Goal: Task Accomplishment & Management: Manage account settings

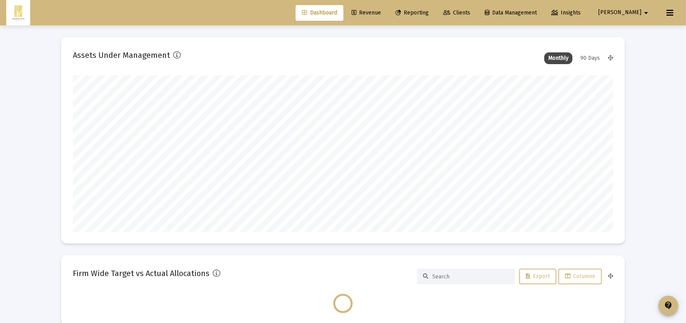
scroll to position [157, 540]
click at [381, 11] on span "Revenue" at bounding box center [366, 12] width 29 height 7
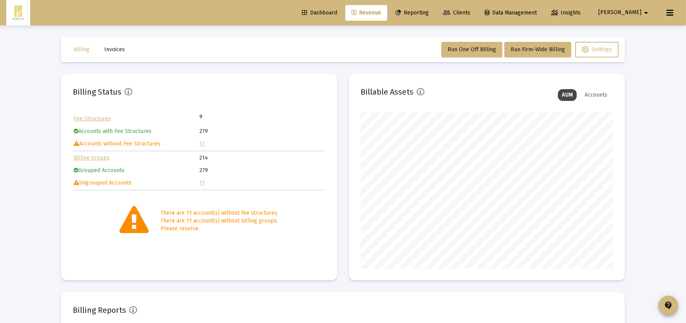
scroll to position [157, 252]
click at [204, 144] on link "11" at bounding box center [202, 144] width 5 height 7
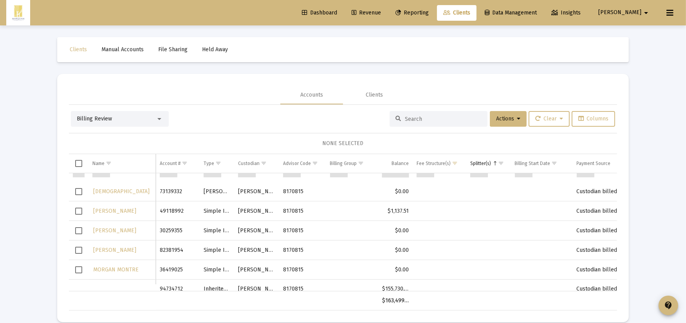
scroll to position [103, 0]
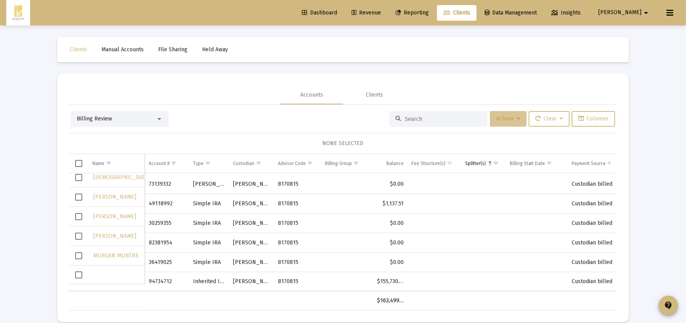
click at [507, 119] on span "Actions" at bounding box center [508, 118] width 24 height 7
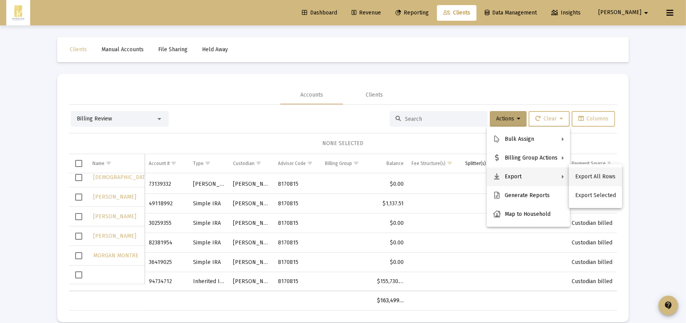
click at [588, 178] on button "Export All Rows" at bounding box center [595, 177] width 53 height 19
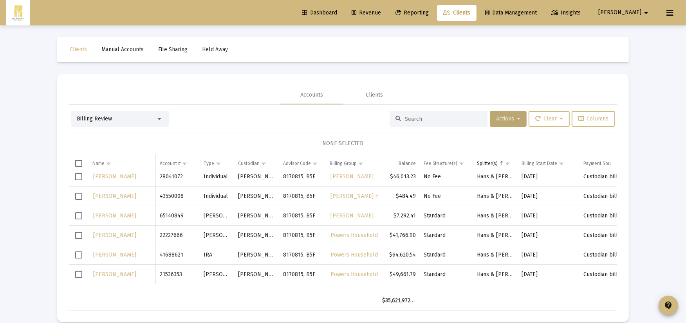
scroll to position [304, 0]
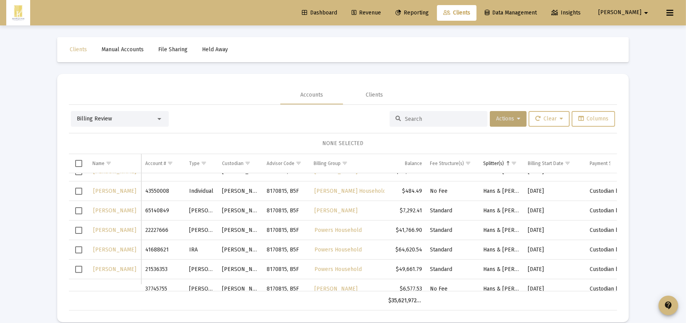
click at [405, 118] on input at bounding box center [443, 119] width 77 height 7
click at [415, 114] on div at bounding box center [439, 119] width 98 height 16
click at [374, 99] on div "Clients" at bounding box center [374, 95] width 63 height 19
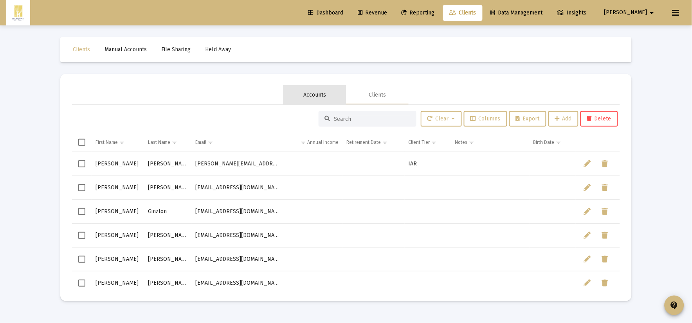
click at [288, 91] on div "Accounts" at bounding box center [314, 95] width 63 height 19
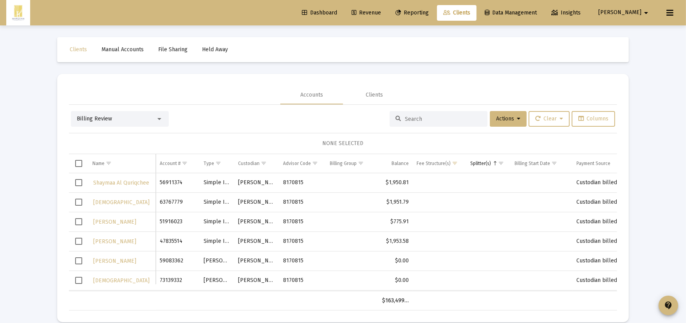
click at [425, 116] on input at bounding box center [443, 119] width 77 height 7
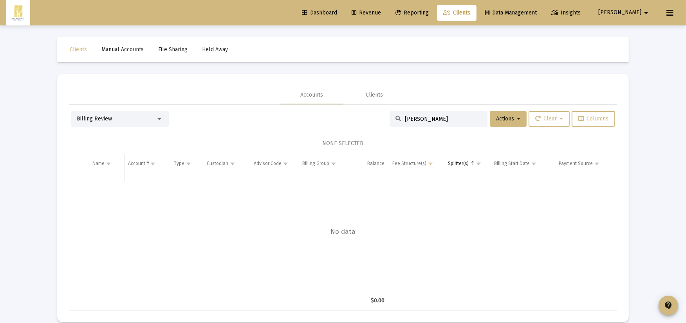
click at [103, 125] on div "Billing Review" at bounding box center [120, 119] width 98 height 16
click at [108, 117] on span "Billing Review" at bounding box center [94, 118] width 35 height 7
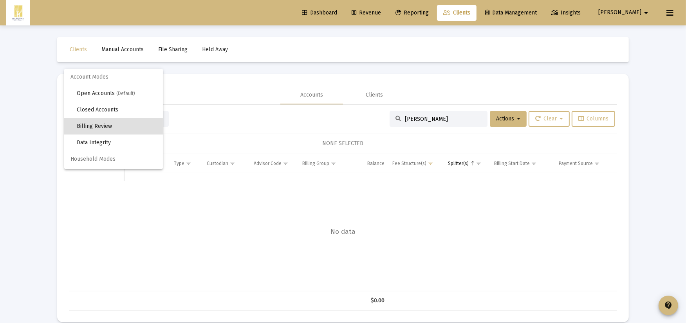
scroll to position [7, 0]
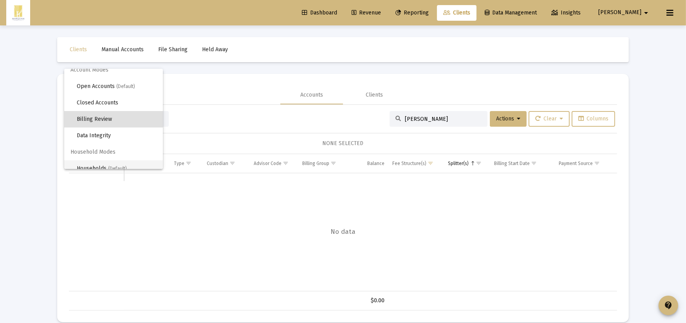
click at [116, 166] on span "(Default)" at bounding box center [117, 168] width 19 height 5
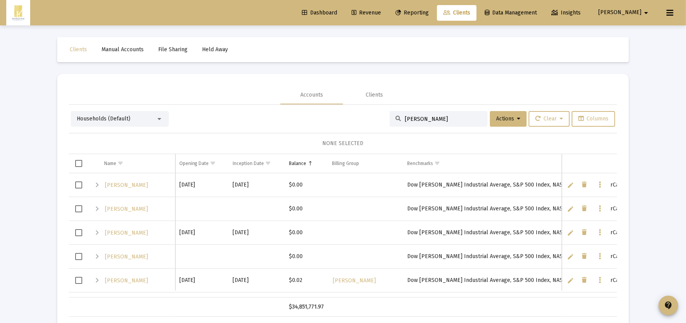
scroll to position [1000, 0]
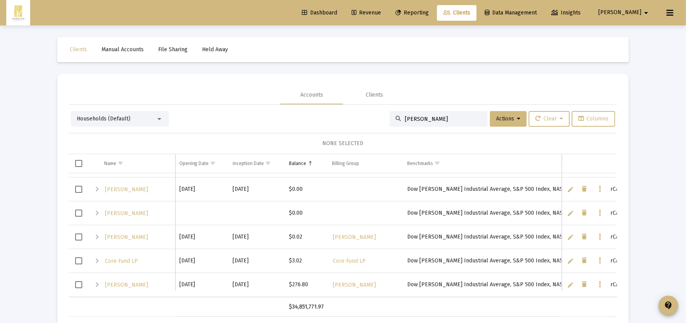
click at [436, 122] on input "[PERSON_NAME]" at bounding box center [443, 119] width 77 height 7
click at [507, 118] on span "Actions" at bounding box center [508, 118] width 24 height 7
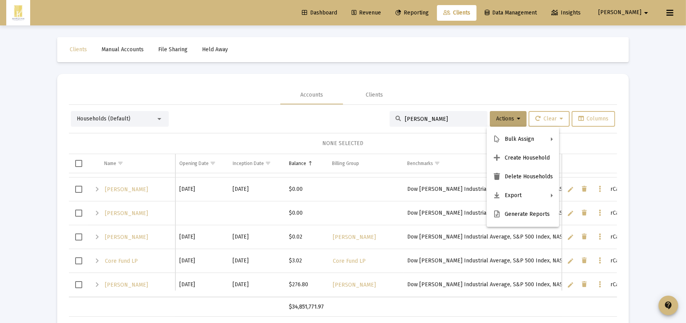
click at [440, 123] on div at bounding box center [343, 161] width 686 height 323
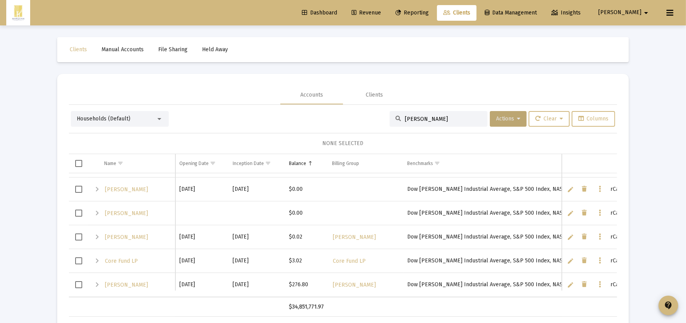
click at [429, 114] on div "[PERSON_NAME]" at bounding box center [439, 119] width 98 height 16
click at [436, 117] on input "[PERSON_NAME]" at bounding box center [443, 119] width 77 height 7
type input "[PERSON_NAME]"
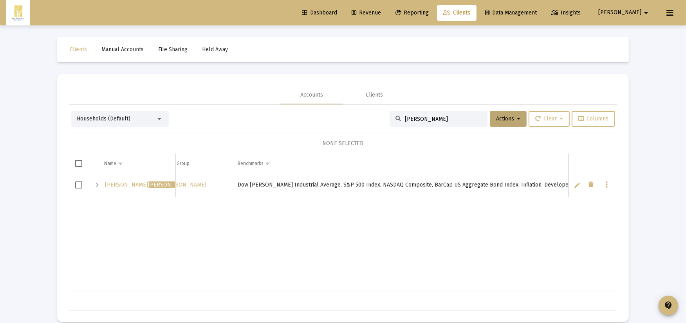
scroll to position [0, 0]
click at [112, 185] on span "[PERSON_NAME]" at bounding box center [148, 185] width 86 height 7
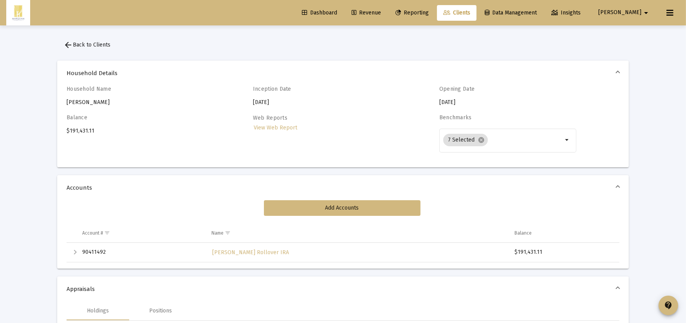
click at [112, 40] on button "arrow_back Back to Clients" at bounding box center [87, 45] width 60 height 16
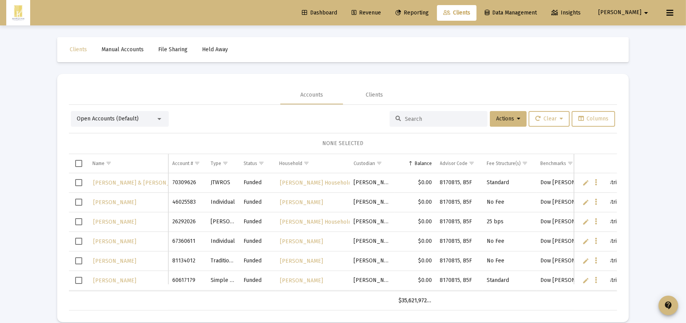
click at [141, 112] on div "Open Accounts (Default)" at bounding box center [120, 119] width 98 height 16
click at [142, 117] on div "Open Accounts (Default)" at bounding box center [116, 119] width 79 height 8
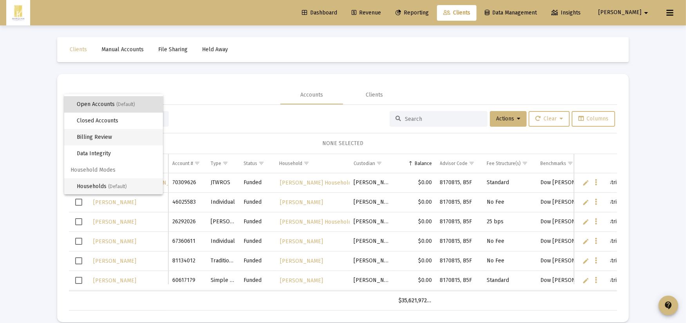
drag, startPoint x: 135, startPoint y: 150, endPoint x: 125, endPoint y: 185, distance: 36.9
click at [126, 185] on div "Account Modes Open Accounts (Default) Closed Accounts Billing Review Data Integ…" at bounding box center [113, 144] width 99 height 100
click at [124, 184] on span "(Default)" at bounding box center [117, 186] width 19 height 5
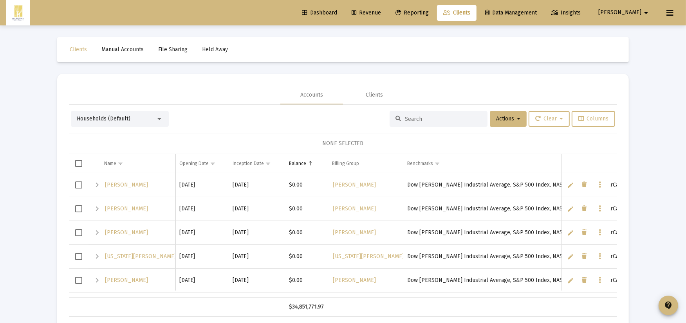
click at [444, 126] on div at bounding box center [439, 119] width 98 height 16
click at [442, 118] on input at bounding box center [443, 119] width 77 height 7
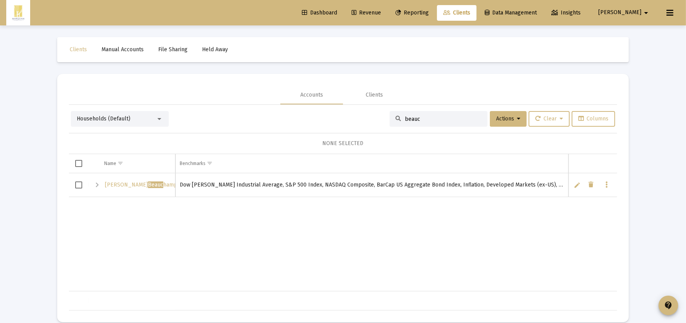
type input "beauc"
click at [96, 186] on div "Expand" at bounding box center [96, 184] width 9 height 9
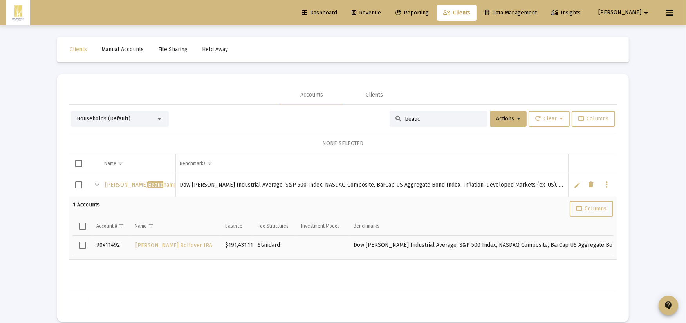
drag, startPoint x: 405, startPoint y: 284, endPoint x: 312, endPoint y: 289, distance: 93.7
click at [312, 289] on div "[PERSON_NAME] [PERSON_NAME] [DATE] [DATE] $191,431.11 [PERSON_NAME] Dow [PERSON…" at bounding box center [343, 232] width 548 height 118
click at [151, 243] on span "[PERSON_NAME] Rollover IRA" at bounding box center [173, 245] width 77 height 7
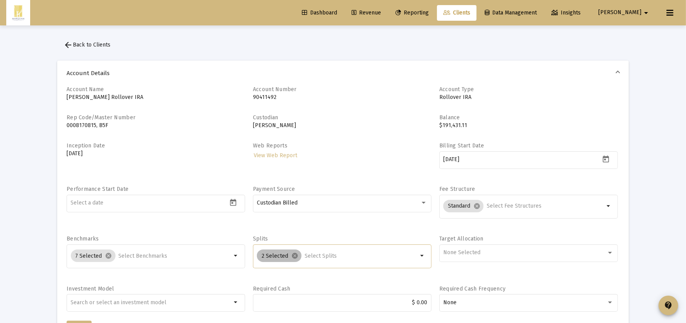
click at [341, 263] on div "2 Selected cancel" at bounding box center [337, 256] width 164 height 16
click at [327, 257] on input "Selection" at bounding box center [361, 256] width 113 height 6
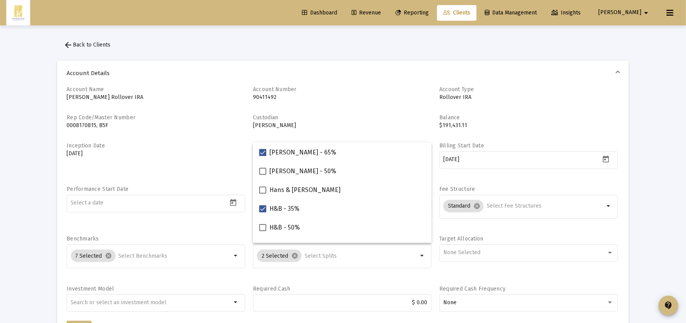
click at [476, 19] on link "Clients" at bounding box center [457, 13] width 40 height 16
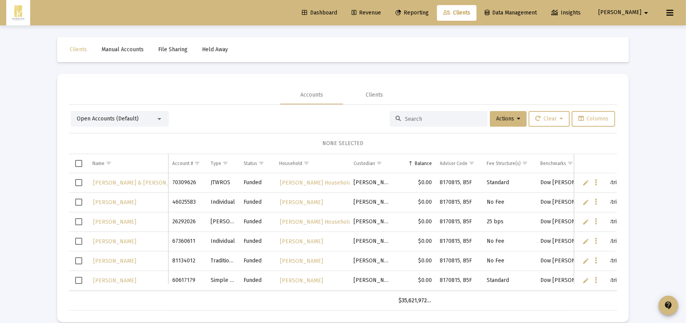
click at [458, 117] on input at bounding box center [443, 119] width 77 height 7
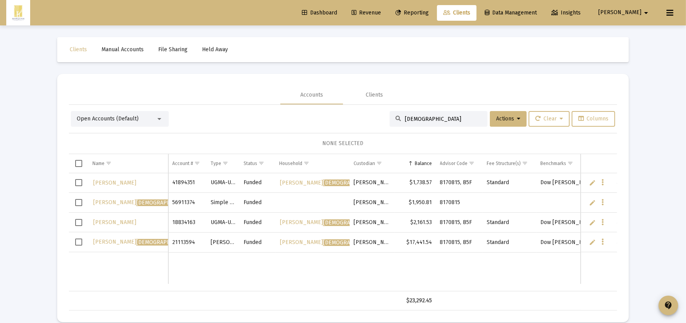
click at [112, 125] on div "Open Accounts (Default)" at bounding box center [120, 119] width 98 height 16
drag, startPoint x: 424, startPoint y: 115, endPoint x: 264, endPoint y: 106, distance: 159.9
click at [290, 113] on div "Open Accounts (Default) quriq Actions Clear Columns" at bounding box center [343, 119] width 544 height 16
drag, startPoint x: 478, startPoint y: 115, endPoint x: 474, endPoint y: 116, distance: 4.1
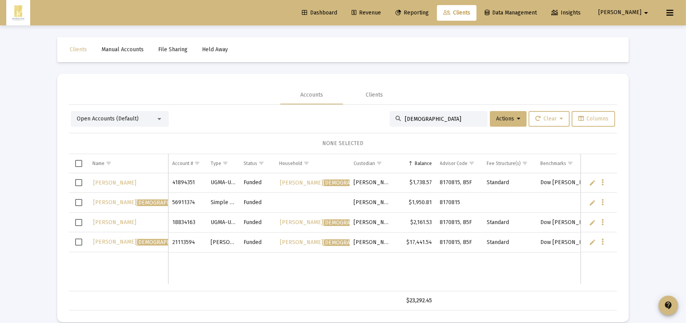
click at [474, 116] on div "[DEMOGRAPHIC_DATA]" at bounding box center [439, 119] width 98 height 16
click at [459, 123] on div "[DEMOGRAPHIC_DATA]" at bounding box center [439, 119] width 98 height 16
drag, startPoint x: 408, startPoint y: 121, endPoint x: 296, endPoint y: 120, distance: 112.0
click at [298, 120] on div "Open Accounts (Default) quriq Actions Clear Columns" at bounding box center [343, 119] width 544 height 16
click at [431, 124] on div "[DEMOGRAPHIC_DATA]" at bounding box center [439, 119] width 98 height 16
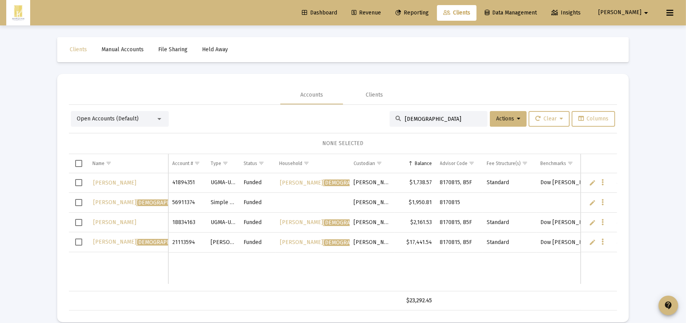
click at [420, 121] on input "[DEMOGRAPHIC_DATA]" at bounding box center [443, 119] width 77 height 7
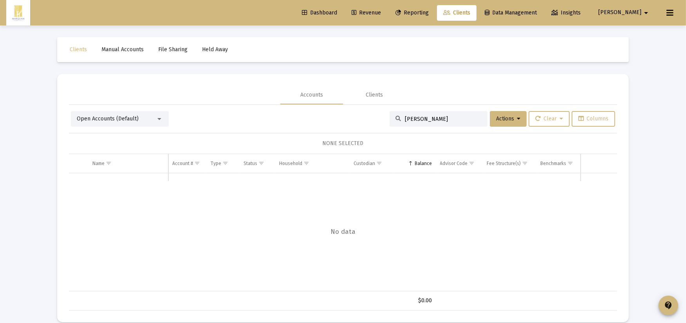
type input "[PERSON_NAME]"
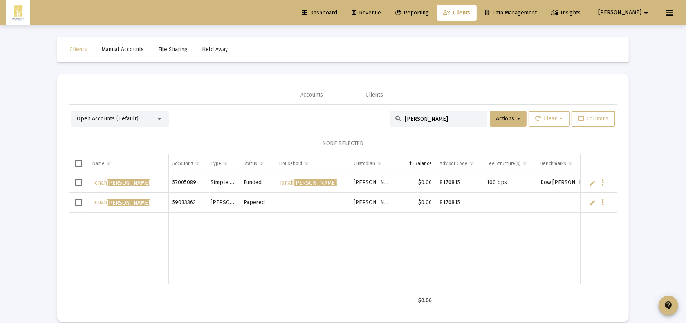
click at [381, 10] on span "Revenue" at bounding box center [366, 12] width 29 height 7
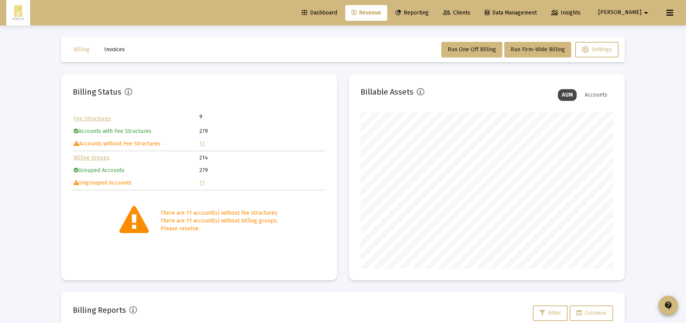
scroll to position [157, 252]
click at [202, 143] on link "11" at bounding box center [202, 144] width 5 height 7
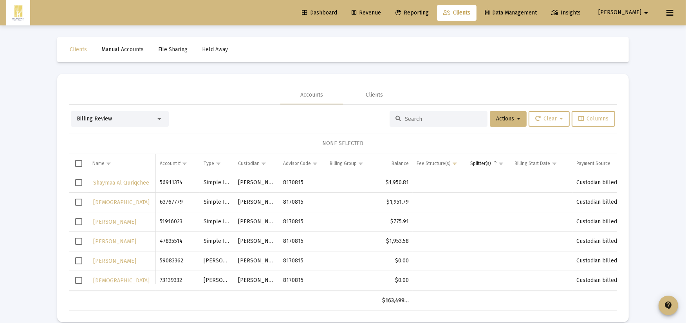
click at [78, 182] on span "Select row" at bounding box center [78, 182] width 7 height 7
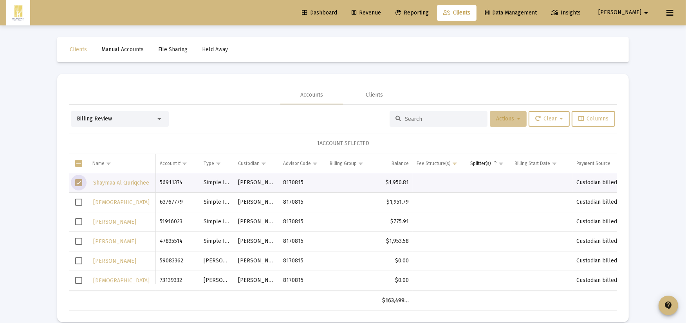
click at [513, 118] on span "Actions" at bounding box center [508, 118] width 24 height 7
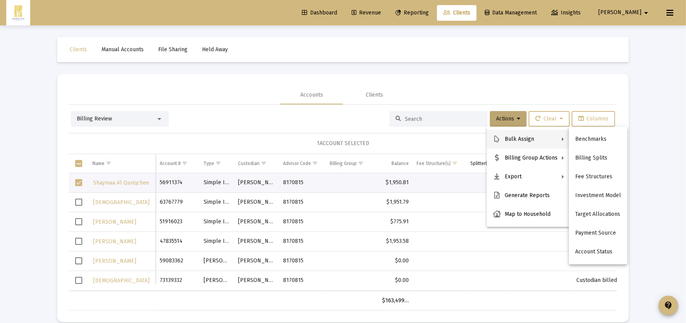
click at [496, 118] on div at bounding box center [343, 161] width 686 height 323
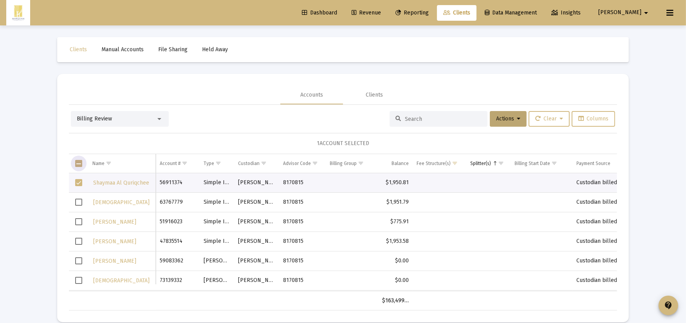
click at [77, 165] on span "Select all" at bounding box center [78, 163] width 7 height 7
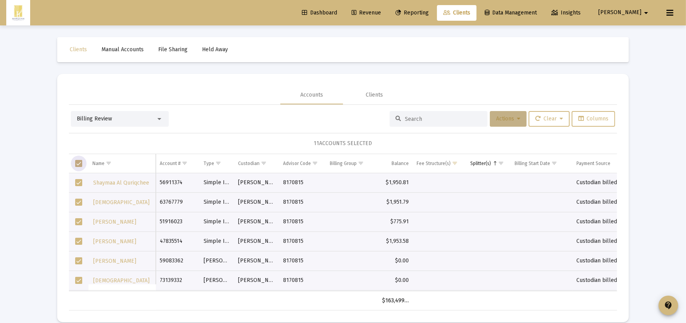
click at [500, 123] on button "Actions" at bounding box center [508, 119] width 37 height 16
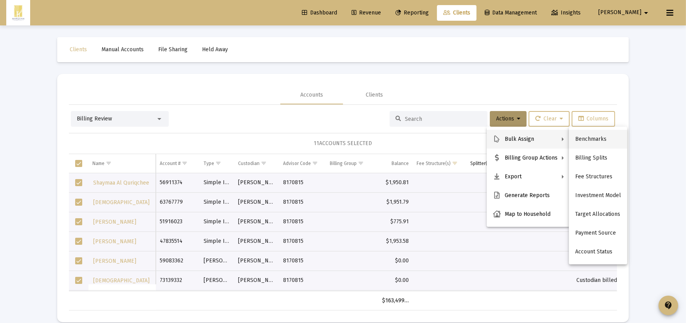
click at [612, 142] on button "Benchmarks" at bounding box center [598, 139] width 58 height 19
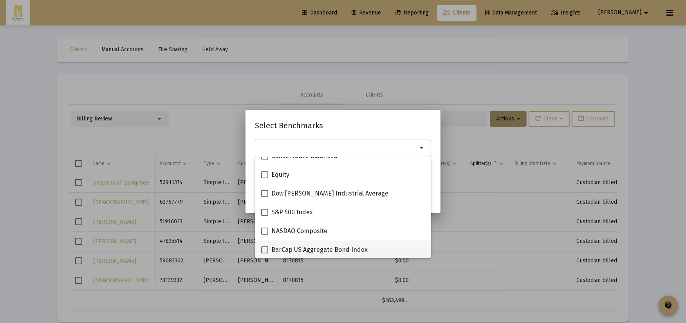
scroll to position [144, 0]
click at [292, 251] on span "Emerging Markets" at bounding box center [297, 248] width 53 height 9
click at [265, 252] on input "Emerging Markets" at bounding box center [264, 252] width 0 height 0
checkbox input "true"
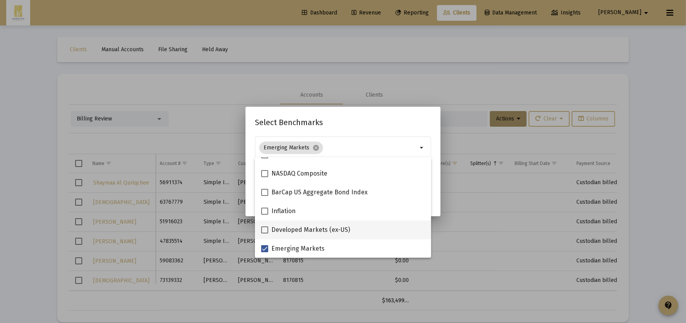
click at [291, 231] on span "Developed Markets (ex-US)" at bounding box center [310, 229] width 79 height 9
click at [265, 234] on input "Developed Markets (ex-US)" at bounding box center [264, 234] width 0 height 0
checkbox input "true"
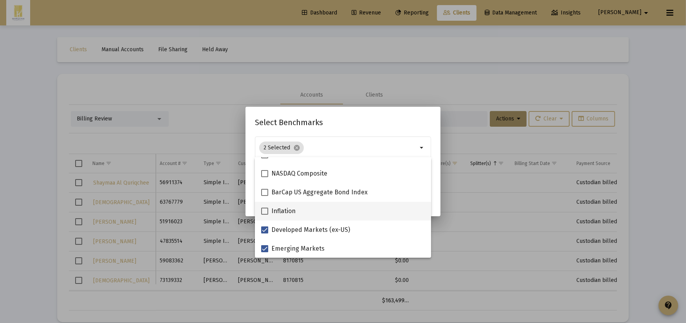
click at [290, 211] on span "Inflation" at bounding box center [283, 211] width 24 height 9
click at [265, 215] on input "Inflation" at bounding box center [264, 215] width 0 height 0
checkbox input "true"
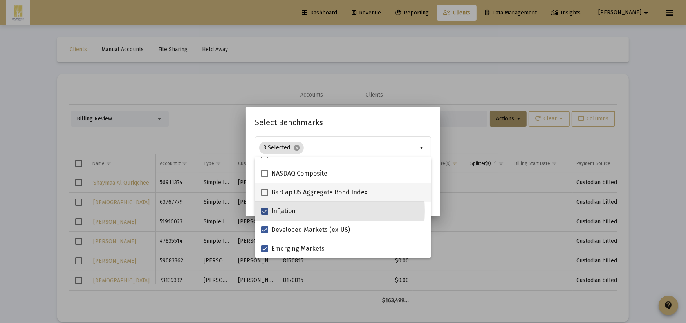
click at [290, 194] on span "BarCap US Aggregate Bond Index" at bounding box center [319, 192] width 96 height 9
click at [265, 196] on input "BarCap US Aggregate Bond Index" at bounding box center [264, 196] width 0 height 0
checkbox input "true"
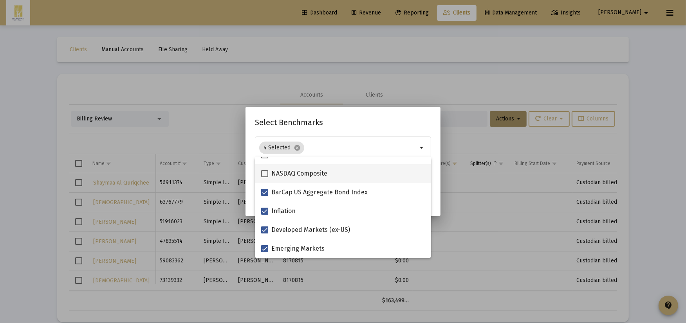
click at [289, 173] on span "NASDAQ Composite" at bounding box center [299, 173] width 56 height 9
click at [265, 177] on input "NASDAQ Composite" at bounding box center [264, 177] width 0 height 0
checkbox input "true"
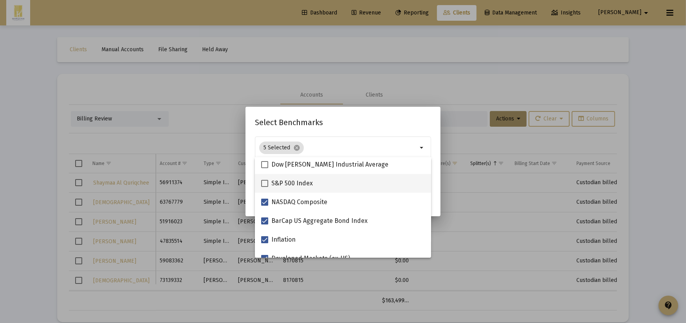
scroll to position [100, 0]
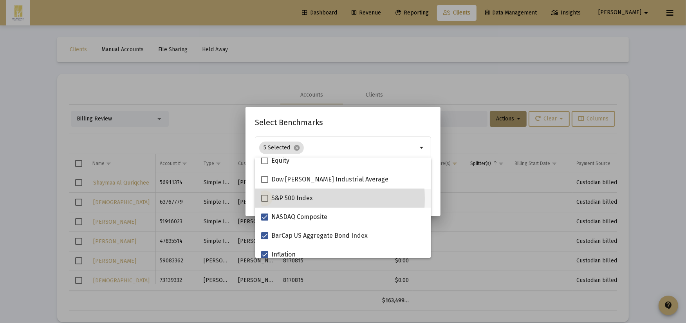
click at [290, 199] on span "S&P 500 Index" at bounding box center [291, 198] width 41 height 9
click at [265, 202] on input "S&P 500 Index" at bounding box center [264, 202] width 0 height 0
checkbox input "true"
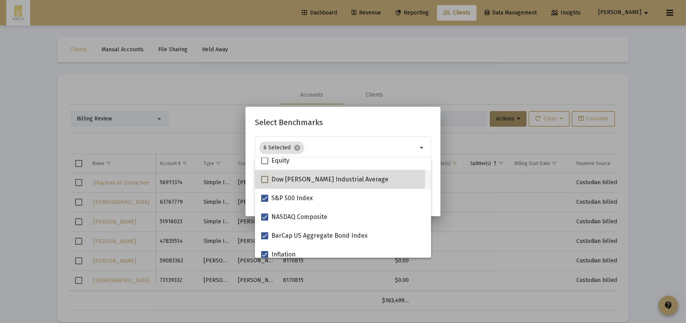
click at [290, 178] on span "Dow [PERSON_NAME] Industrial Average" at bounding box center [329, 179] width 117 height 9
click at [265, 183] on input "Dow [PERSON_NAME] Industrial Average" at bounding box center [264, 183] width 0 height 0
checkbox input "true"
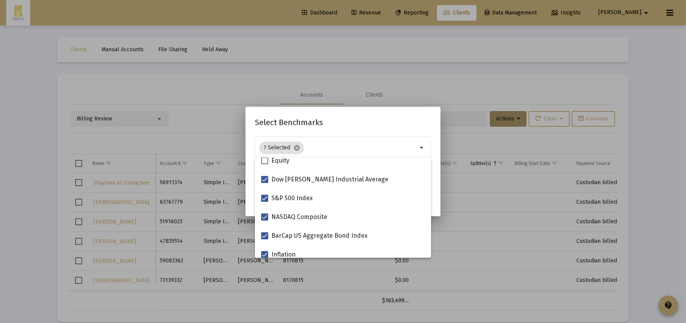
click at [357, 131] on div "Select Benchmarks 7 Selected cancel arrow_drop_down Assigns benchmark to 11 sel…" at bounding box center [343, 161] width 176 height 90
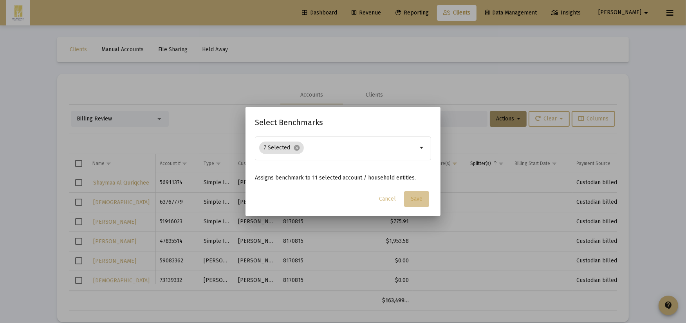
click at [418, 198] on span "Save" at bounding box center [417, 199] width 12 height 7
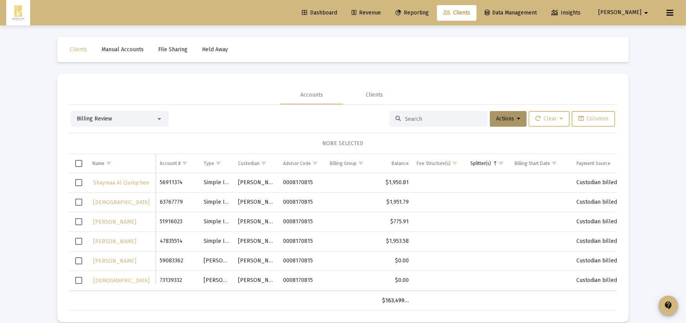
click at [81, 161] on span "Select all" at bounding box center [78, 163] width 7 height 7
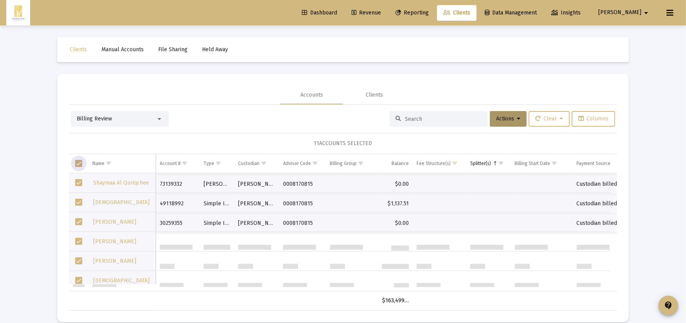
scroll to position [103, 0]
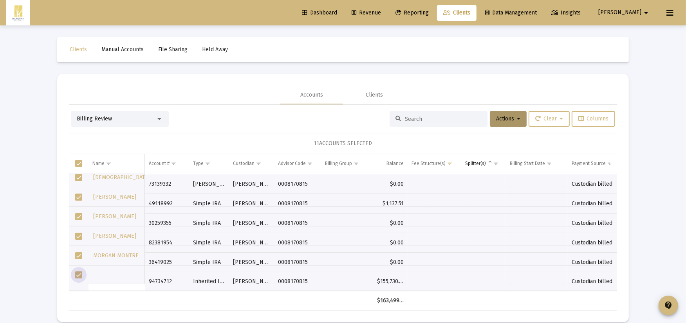
click at [78, 276] on span "Select row" at bounding box center [78, 275] width 7 height 7
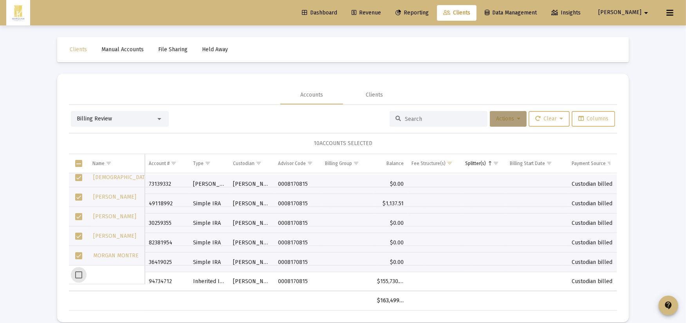
click at [507, 120] on span "Actions" at bounding box center [508, 118] width 24 height 7
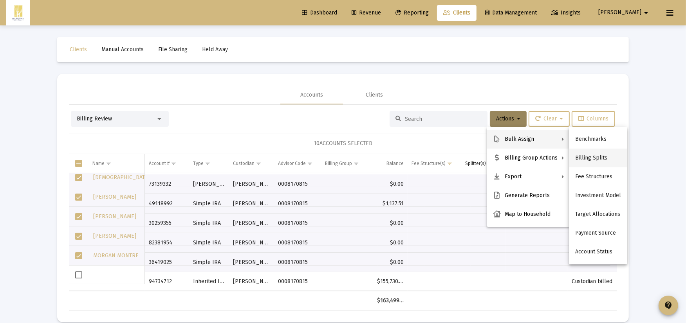
click at [591, 161] on button "Billing Splits" at bounding box center [598, 158] width 58 height 19
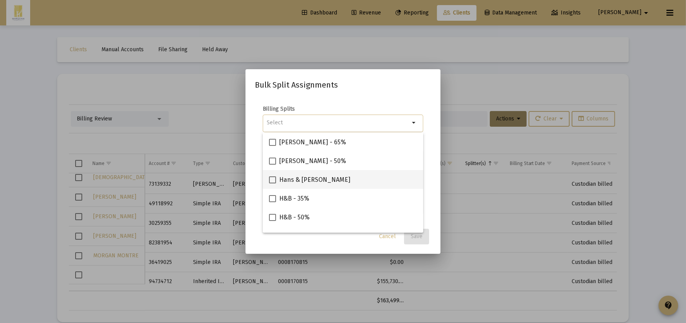
click at [286, 180] on span "Hans & [PERSON_NAME]" at bounding box center [314, 179] width 71 height 9
click at [272, 184] on input "Hans & [PERSON_NAME]" at bounding box center [272, 184] width 0 height 0
checkbox input "true"
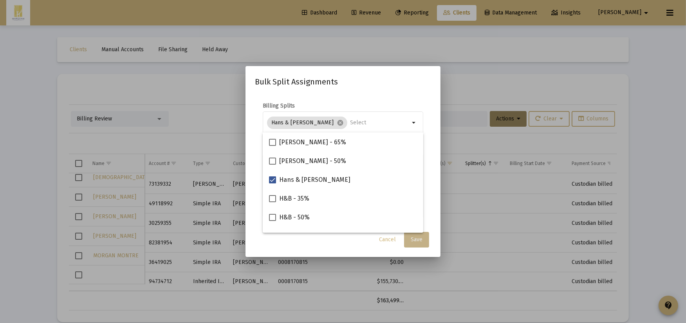
click at [420, 238] on span "Save" at bounding box center [417, 239] width 12 height 7
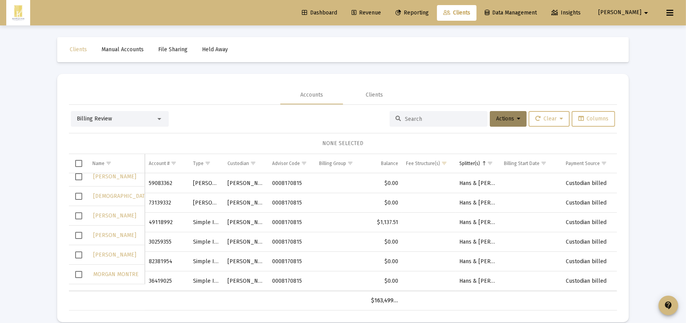
scroll to position [0, 0]
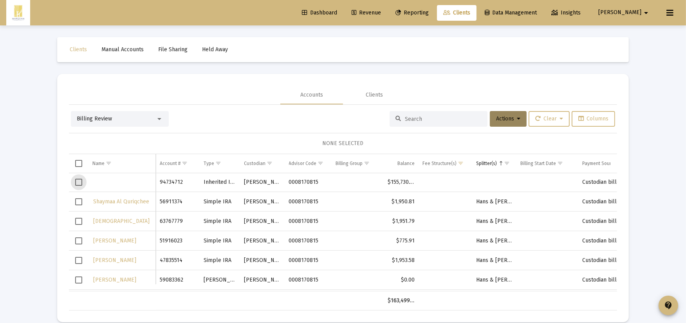
click at [80, 184] on span "Select row" at bounding box center [78, 182] width 7 height 7
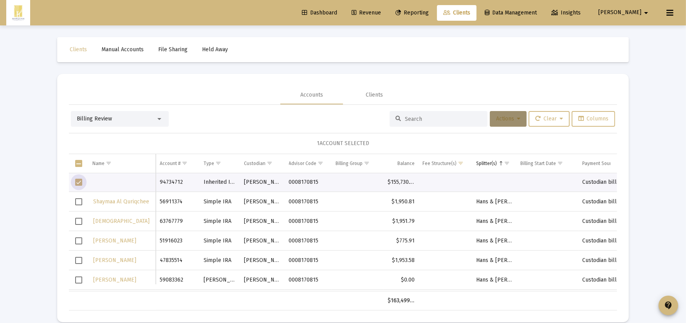
click at [492, 123] on button "Actions" at bounding box center [508, 119] width 37 height 16
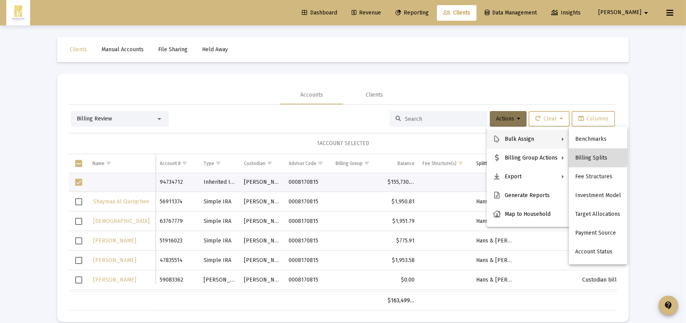
click at [593, 155] on button "Billing Splits" at bounding box center [598, 158] width 58 height 19
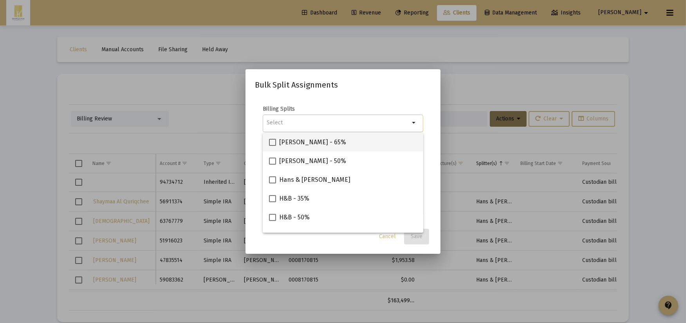
click at [296, 141] on span "[PERSON_NAME] - 65%" at bounding box center [312, 142] width 67 height 9
click at [272, 146] on input "[PERSON_NAME] - 65%" at bounding box center [272, 146] width 0 height 0
checkbox input "true"
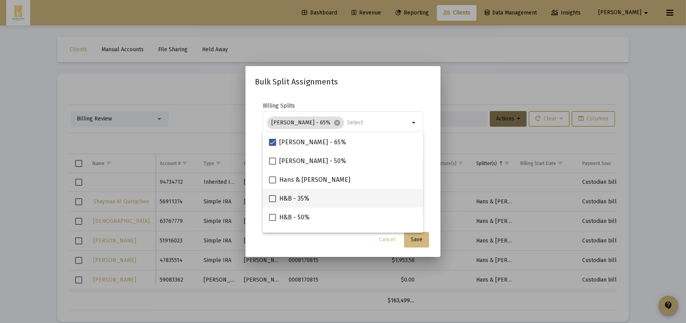
click at [303, 201] on span "H&B - 35%" at bounding box center [294, 198] width 30 height 9
click at [272, 202] on input "H&B - 35%" at bounding box center [272, 202] width 0 height 0
checkbox input "true"
click at [347, 88] on div "Bulk Split Assignments Billing Splits 2 Selected cancel arrow_drop_down Notes Y…" at bounding box center [343, 162] width 176 height 172
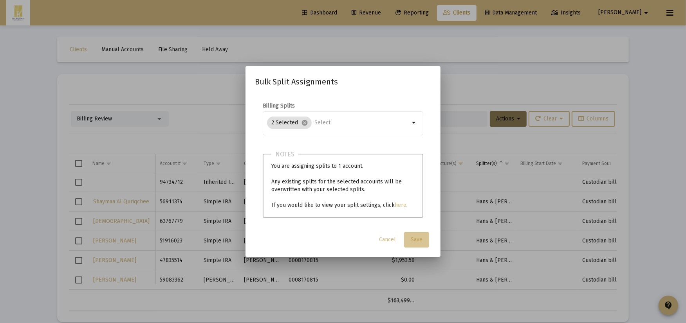
click at [424, 239] on button "Save" at bounding box center [416, 240] width 25 height 16
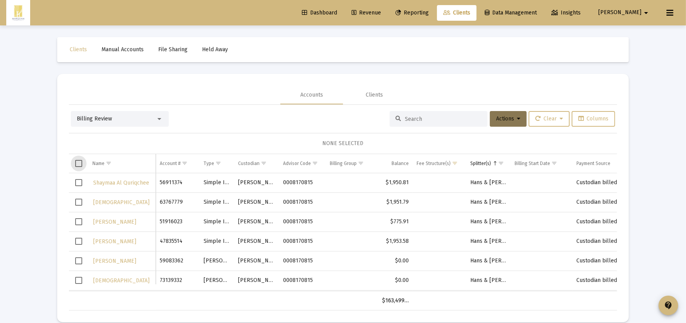
click at [76, 162] on span "Select all" at bounding box center [78, 163] width 7 height 7
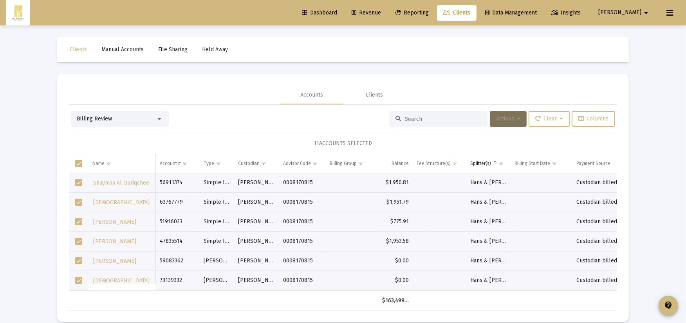
click at [506, 126] on button "Actions" at bounding box center [508, 119] width 37 height 16
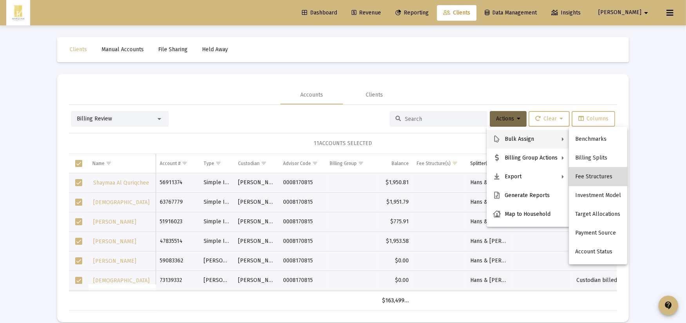
click at [601, 179] on button "Fee Structures" at bounding box center [598, 177] width 58 height 19
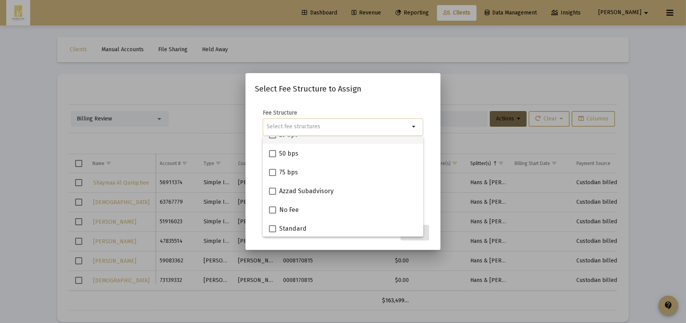
scroll to position [69, 0]
click at [304, 231] on span "Standard" at bounding box center [292, 228] width 27 height 9
click at [272, 232] on input "Standard" at bounding box center [272, 232] width 0 height 0
checkbox input "true"
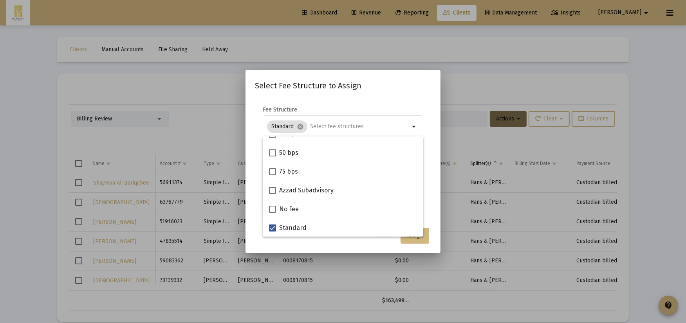
click at [411, 99] on mat-dialog-content "Fee Structure Standard cancel arrow_drop_down Notes You are assigning 11 accoun…" at bounding box center [342, 160] width 195 height 125
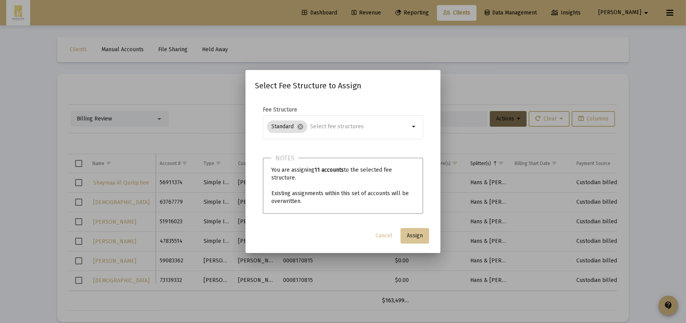
click at [419, 227] on div "Select Fee Structure to Assign Fee Structure Standard cancel arrow_drop_down No…" at bounding box center [343, 161] width 176 height 164
click at [421, 233] on span "Assign" at bounding box center [415, 236] width 16 height 7
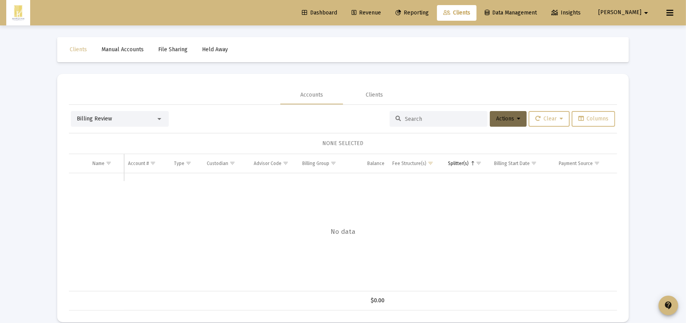
click at [135, 115] on div "Billing Review" at bounding box center [116, 119] width 79 height 8
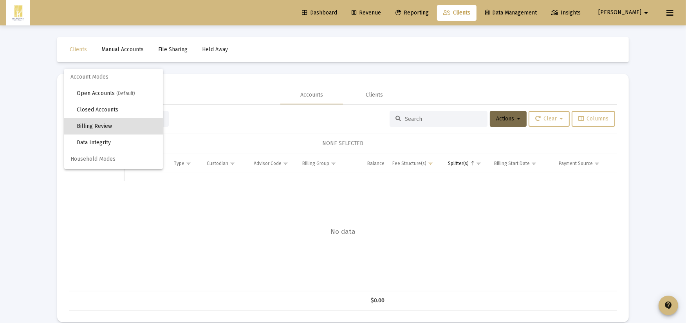
scroll to position [7, 0]
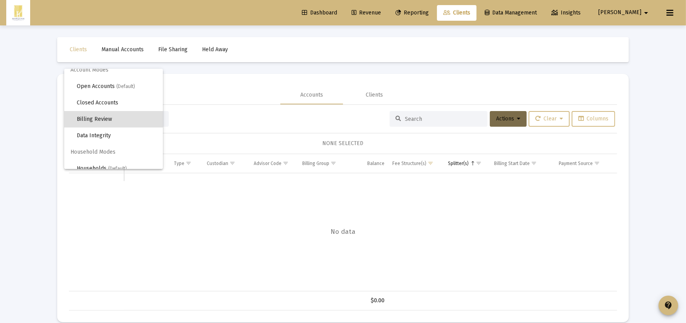
click at [135, 115] on span "Billing Review" at bounding box center [117, 119] width 80 height 16
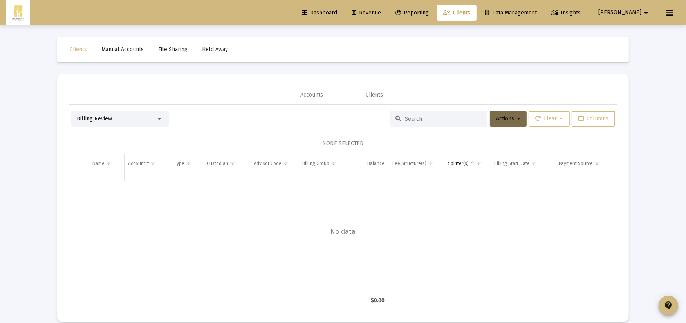
click at [135, 115] on div "Billing Review" at bounding box center [116, 119] width 79 height 8
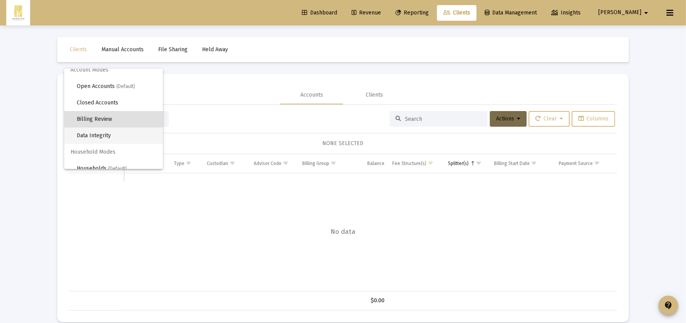
click at [130, 140] on span "Data Integrity" at bounding box center [117, 136] width 80 height 16
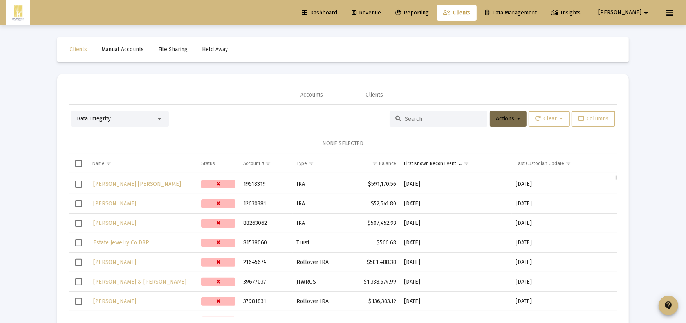
scroll to position [0, 0]
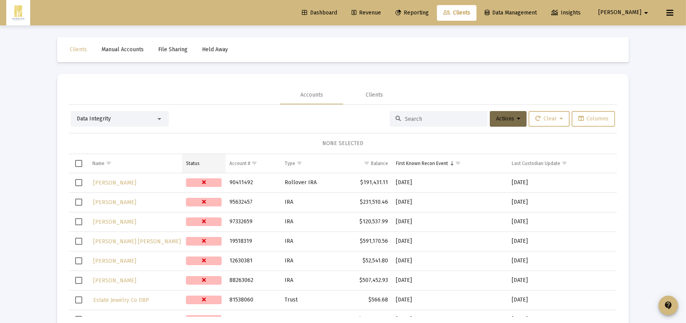
click at [201, 164] on td "Status" at bounding box center [203, 163] width 43 height 19
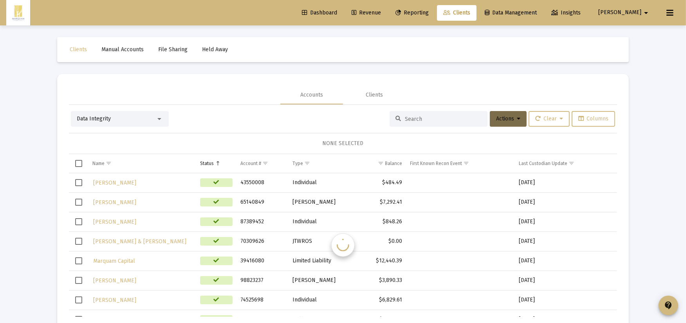
click at [201, 166] on div "Status" at bounding box center [207, 164] width 14 height 6
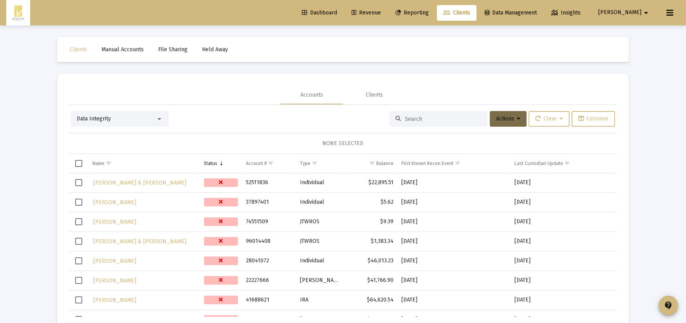
click at [124, 126] on div "Data Integrity" at bounding box center [120, 119] width 98 height 16
click at [124, 119] on div "Data Integrity" at bounding box center [116, 119] width 79 height 8
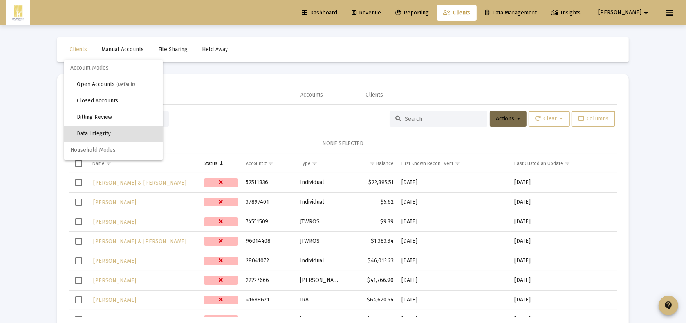
scroll to position [14, 0]
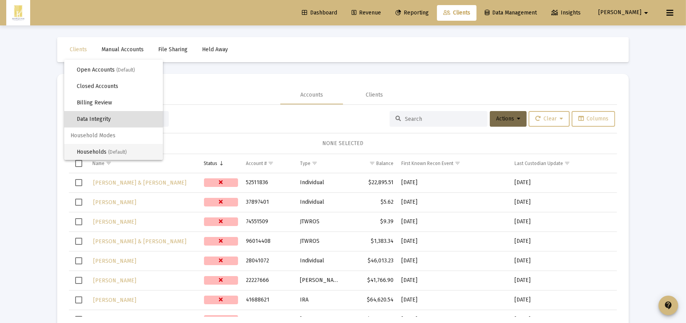
click at [120, 155] on span "Households (Default)" at bounding box center [117, 152] width 80 height 16
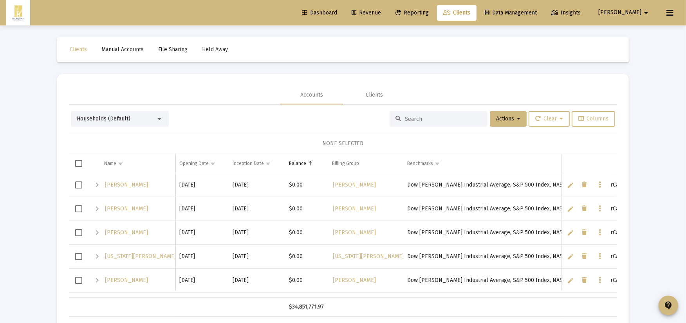
click at [116, 122] on div "Households (Default)" at bounding box center [116, 119] width 79 height 8
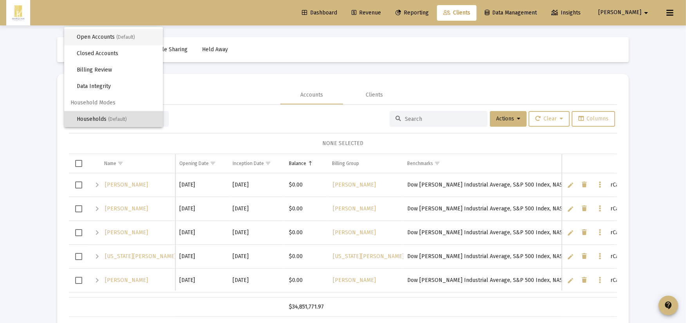
click at [113, 39] on span "Open Accounts (Default)" at bounding box center [117, 37] width 80 height 16
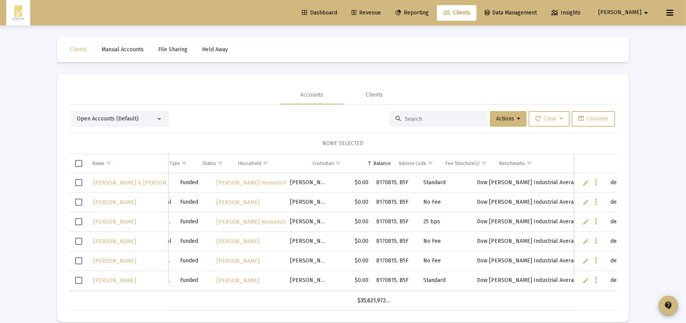
scroll to position [0, 83]
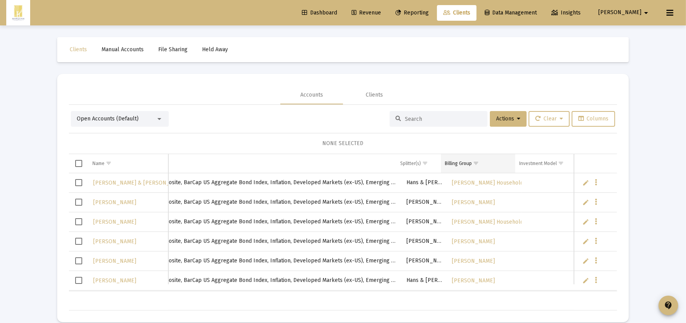
click at [474, 166] on span "Show filter options for column 'Billing Group'" at bounding box center [476, 164] width 6 height 6
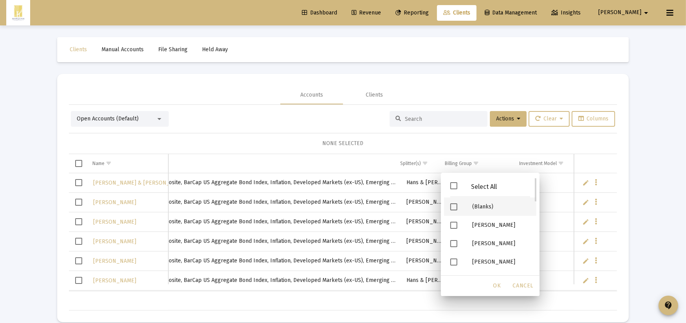
drag, startPoint x: 455, startPoint y: 210, endPoint x: 458, endPoint y: 214, distance: 4.8
click at [455, 210] on span "Filter options" at bounding box center [453, 207] width 7 height 7
click at [495, 283] on span "OK" at bounding box center [497, 286] width 8 height 7
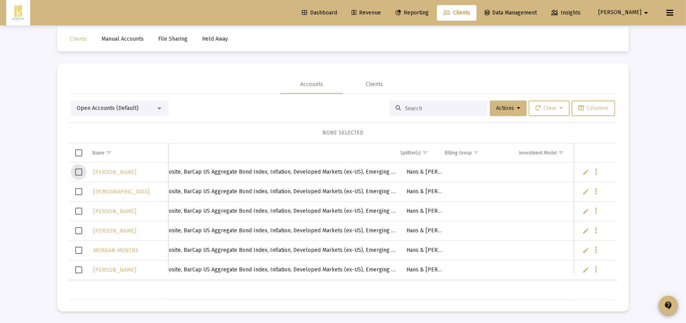
click at [77, 173] on span "Select row" at bounding box center [78, 172] width 7 height 7
click at [510, 111] on button "Actions" at bounding box center [508, 109] width 37 height 16
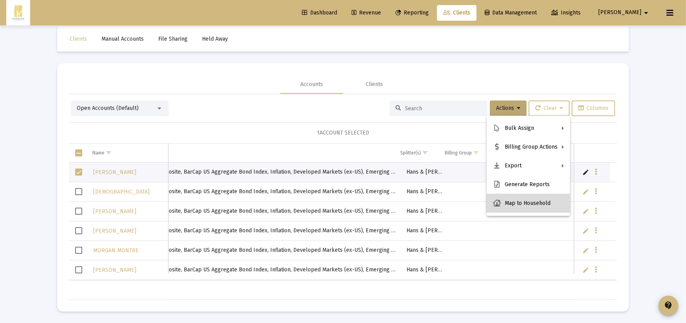
click at [529, 206] on button "Map to Household" at bounding box center [528, 203] width 83 height 19
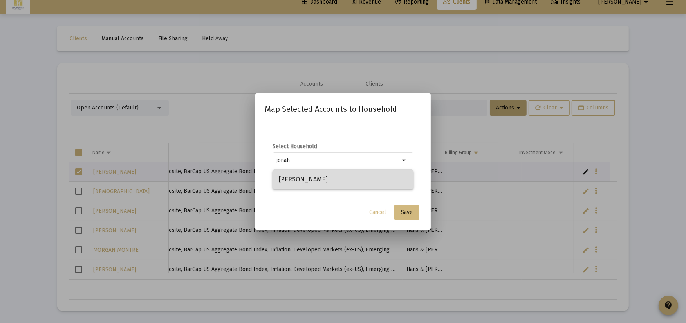
click at [316, 181] on span "[PERSON_NAME]" at bounding box center [343, 179] width 128 height 19
type input "[PERSON_NAME]"
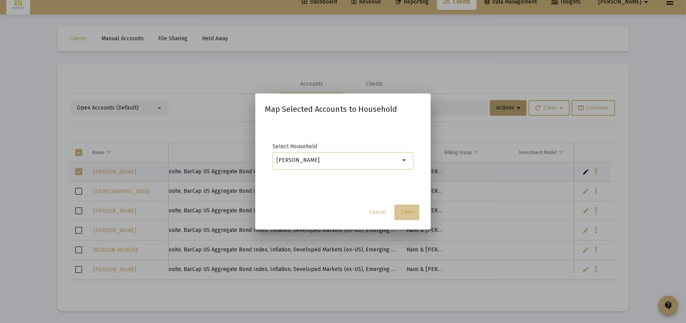
click at [407, 213] on span "Save" at bounding box center [407, 212] width 12 height 7
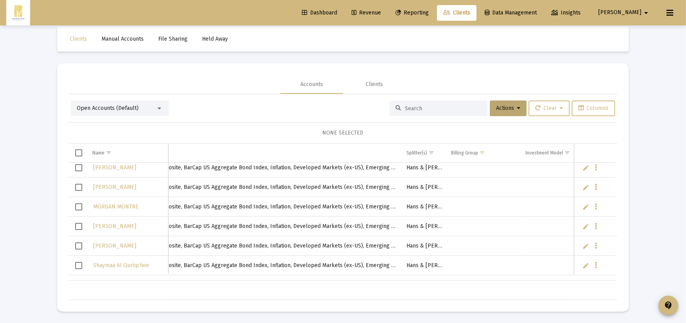
click at [78, 244] on span "Select row" at bounding box center [78, 246] width 7 height 7
click at [500, 96] on div "Open Accounts (Default) Actions Clear Columns 1 ACCOUNT SELECTED Name Name Acco…" at bounding box center [343, 197] width 548 height 206
click at [500, 114] on button "Actions" at bounding box center [508, 109] width 37 height 16
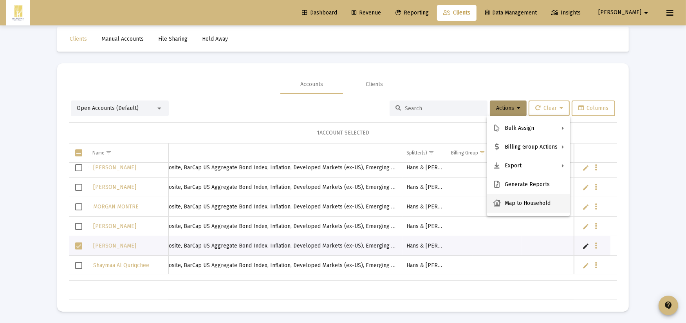
click at [498, 198] on button "Map to Household" at bounding box center [528, 203] width 83 height 19
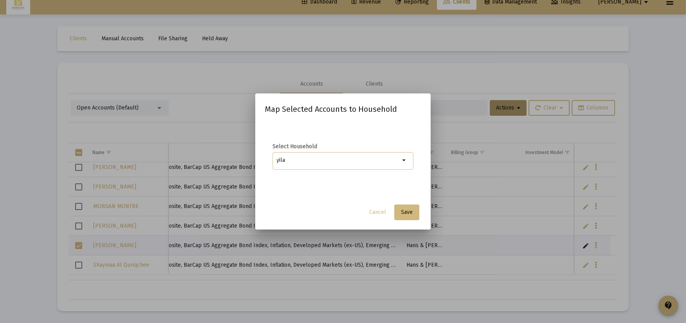
type input "yilan"
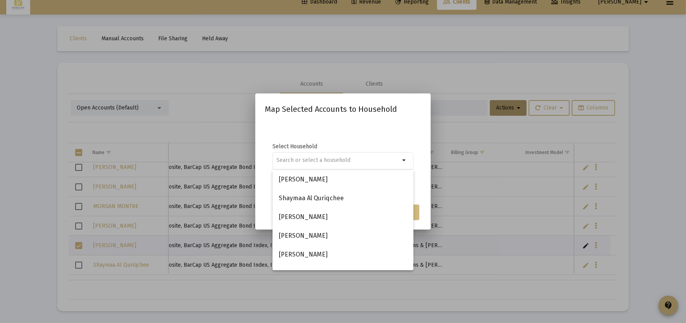
click at [367, 130] on div "Select Household arrow_drop_down" at bounding box center [343, 161] width 157 height 78
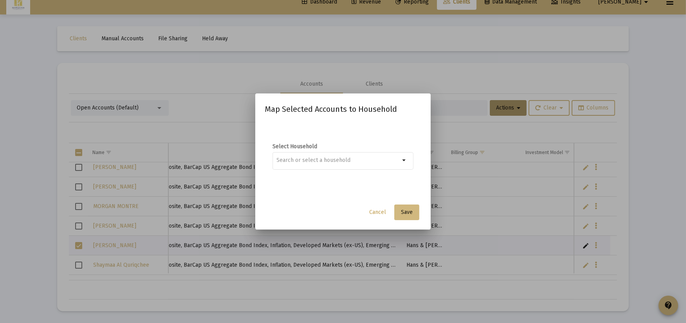
click at [381, 212] on span "Cancel" at bounding box center [377, 212] width 17 height 7
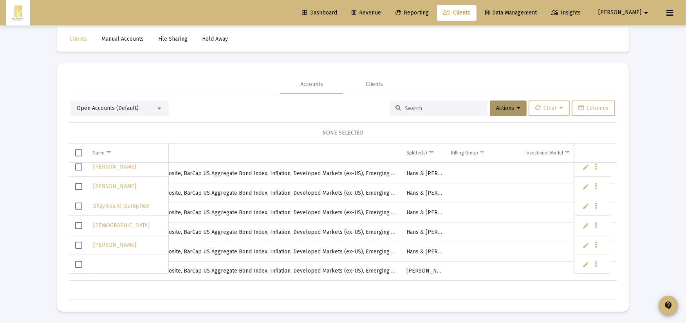
click at [78, 204] on span "Select row" at bounding box center [78, 206] width 7 height 7
click at [518, 114] on button "Actions" at bounding box center [508, 109] width 37 height 16
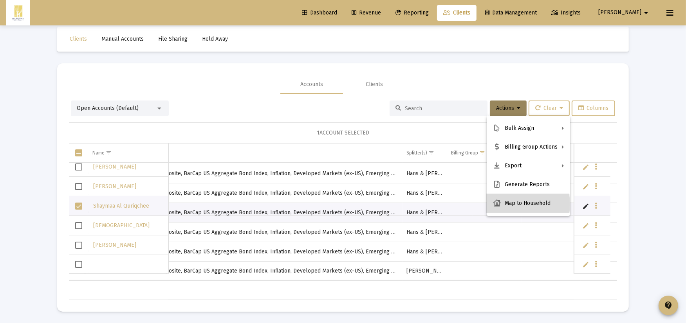
click at [514, 204] on button "Map to Household" at bounding box center [528, 203] width 83 height 19
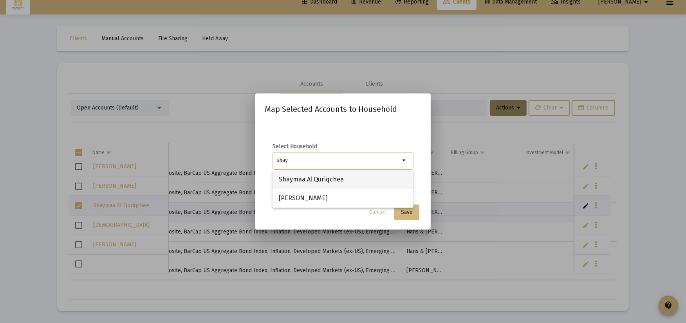
click at [355, 178] on span "Shaymaa Al Quriqchee" at bounding box center [343, 179] width 128 height 19
type input "Shaymaa Al Quriqchee"
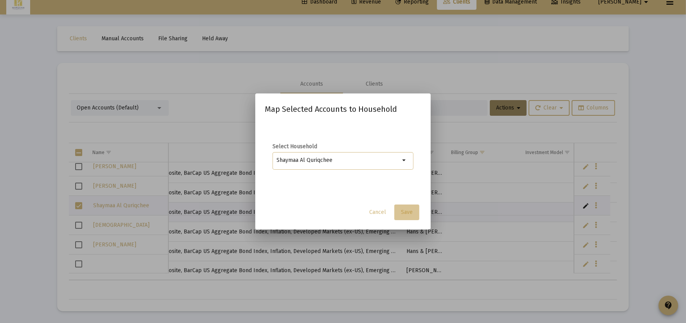
click at [402, 209] on span "Save" at bounding box center [407, 212] width 12 height 7
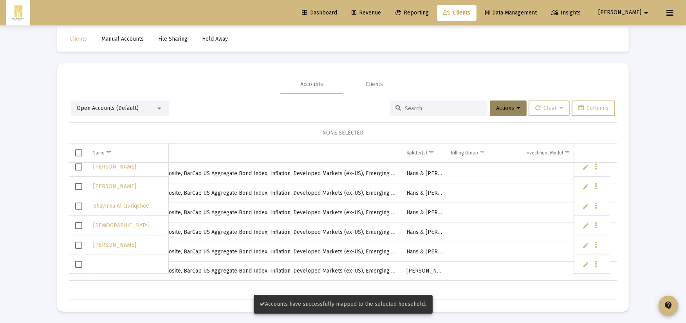
click at [80, 267] on span "Select row" at bounding box center [78, 264] width 7 height 7
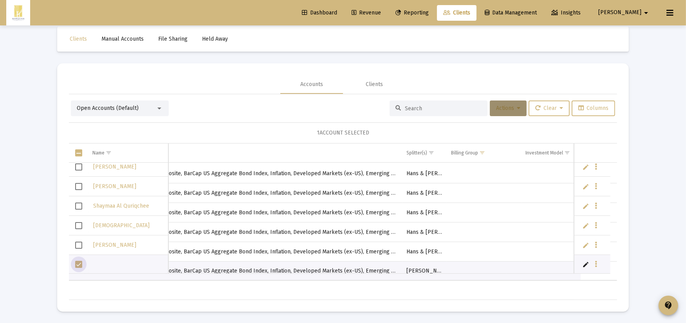
click at [496, 107] on span "Actions" at bounding box center [508, 108] width 24 height 7
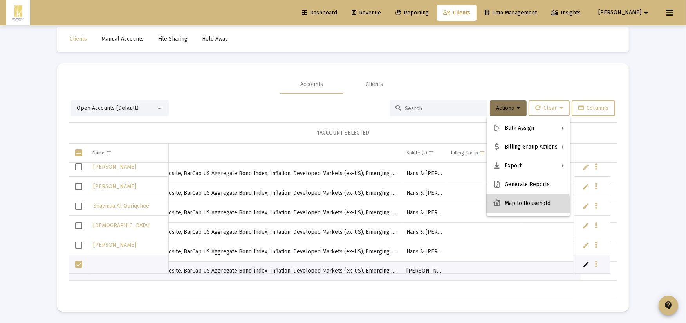
click at [526, 212] on button "Map to Household" at bounding box center [528, 203] width 83 height 19
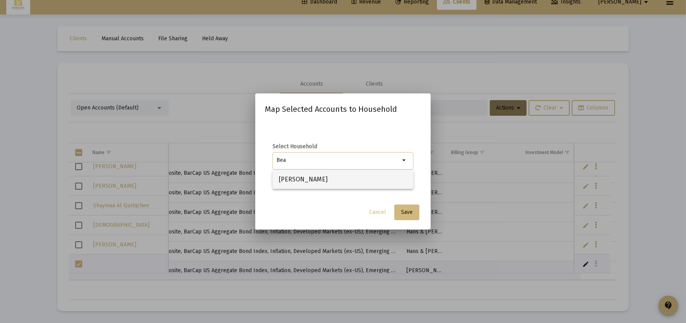
click at [331, 182] on span "[PERSON_NAME]" at bounding box center [343, 179] width 128 height 19
type input "[PERSON_NAME]"
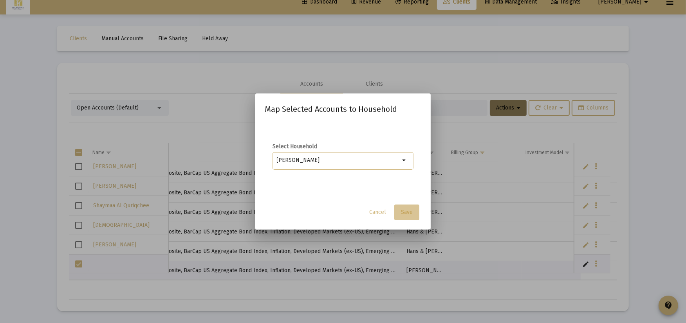
click at [409, 219] on button "Save" at bounding box center [406, 213] width 25 height 16
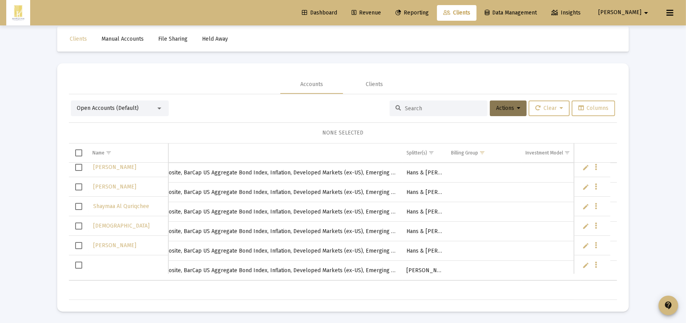
click at [90, 112] on div "Open Accounts (Default)" at bounding box center [116, 109] width 79 height 8
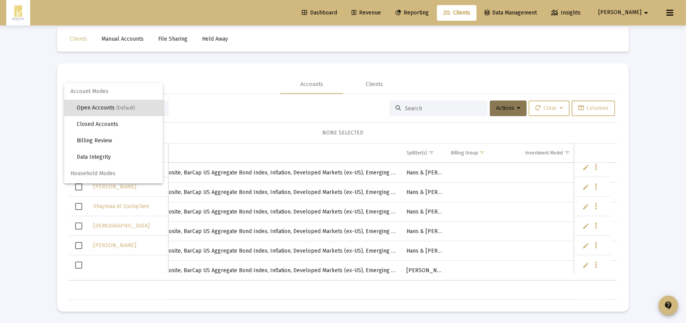
click at [89, 103] on span "Open Accounts (Default)" at bounding box center [117, 108] width 80 height 16
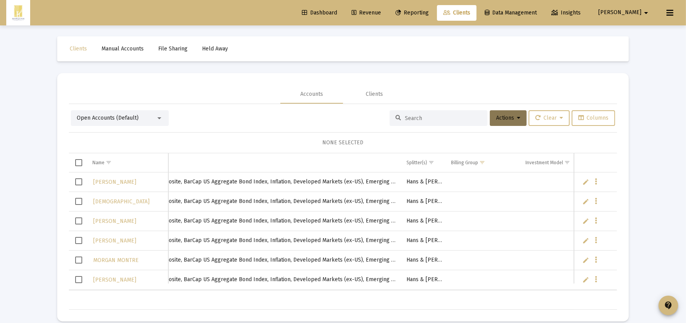
scroll to position [0, 0]
click at [127, 121] on span "Open Accounts (Default)" at bounding box center [108, 118] width 62 height 7
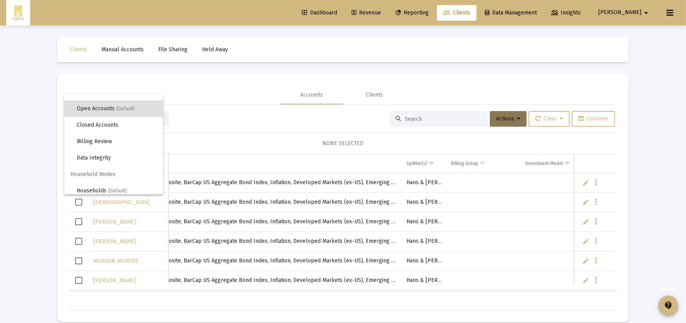
scroll to position [14, 0]
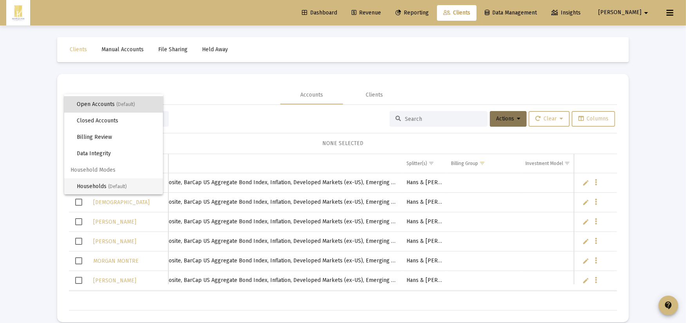
click at [113, 188] on span "(Default)" at bounding box center [117, 186] width 19 height 5
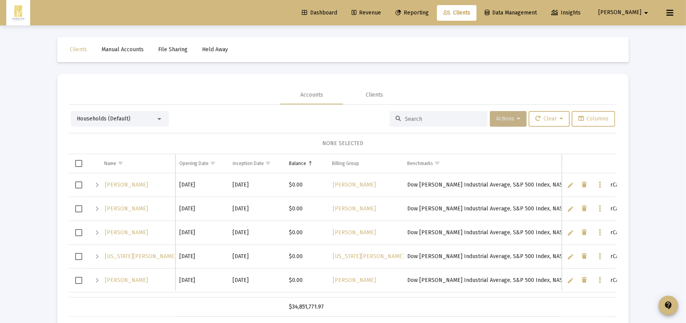
click at [502, 123] on button "Actions" at bounding box center [508, 119] width 37 height 16
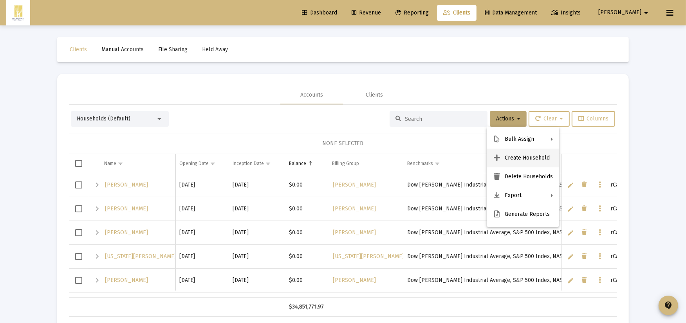
click at [513, 155] on button "Create Household" at bounding box center [523, 158] width 72 height 19
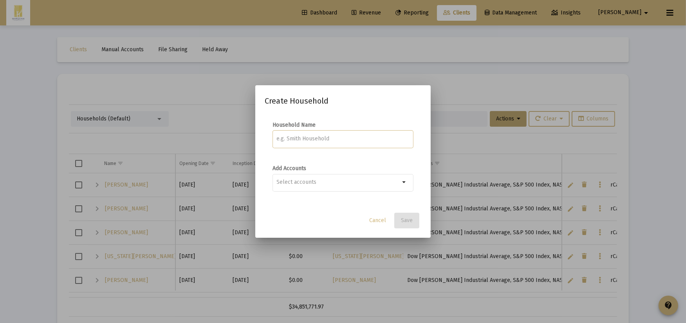
click at [344, 138] on input at bounding box center [343, 139] width 133 height 6
type input "[DEMOGRAPHIC_DATA]"
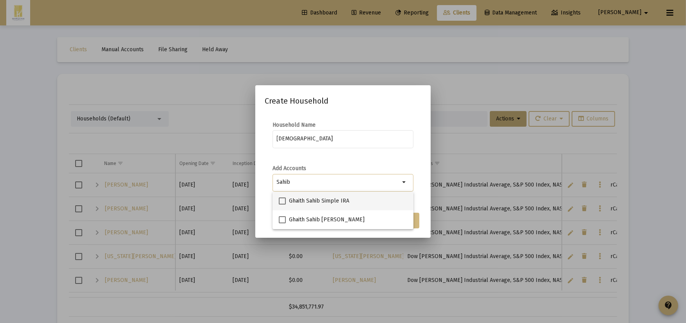
type input "Sahib"
click at [327, 200] on span "Ghaith Sahib Simple IRA" at bounding box center [319, 201] width 60 height 9
click at [282, 205] on input "Ghaith Sahib Simple IRA" at bounding box center [282, 205] width 0 height 0
checkbox input "true"
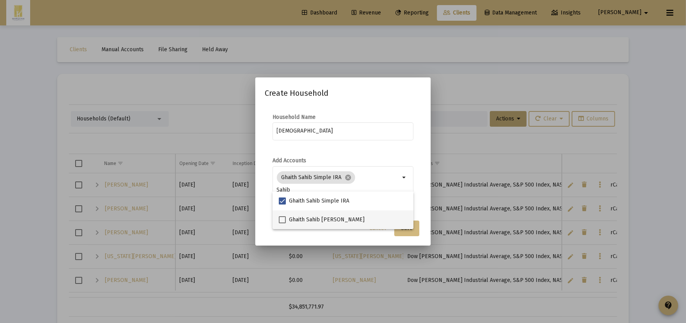
click at [322, 224] on span "Ghaith Sahib [PERSON_NAME]" at bounding box center [327, 219] width 76 height 9
click at [282, 224] on input "Ghaith Sahib [PERSON_NAME]" at bounding box center [282, 224] width 0 height 0
checkbox input "true"
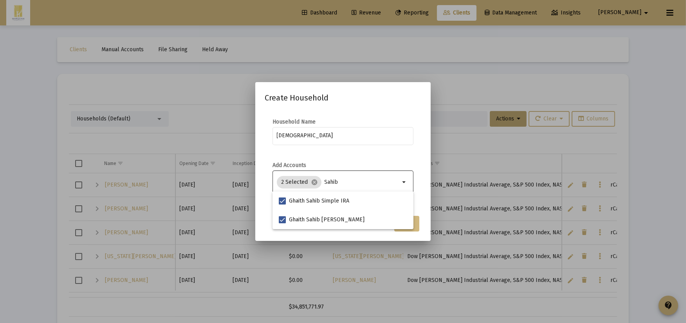
click at [404, 170] on div "2 Selected cancel Sahib arrow_drop_down" at bounding box center [342, 182] width 141 height 25
click at [421, 222] on mat-dialog-container "Create Household Household Name [PERSON_NAME] Add Accounts 2 Selected cancel Sa…" at bounding box center [342, 161] width 175 height 159
click at [419, 222] on button "Save" at bounding box center [406, 224] width 25 height 16
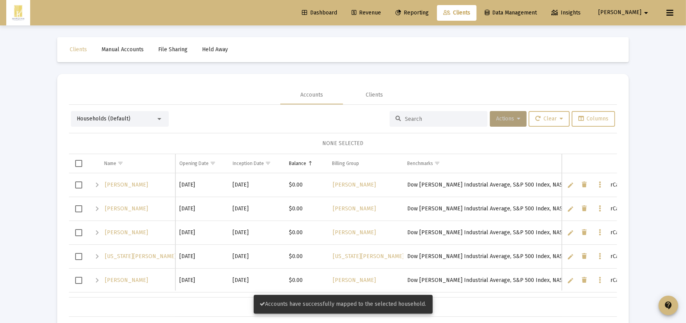
click at [503, 120] on span "Actions" at bounding box center [508, 118] width 24 height 7
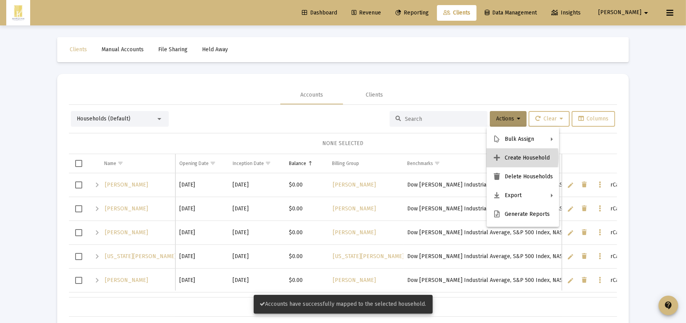
click at [507, 158] on button "Create Household" at bounding box center [523, 158] width 72 height 19
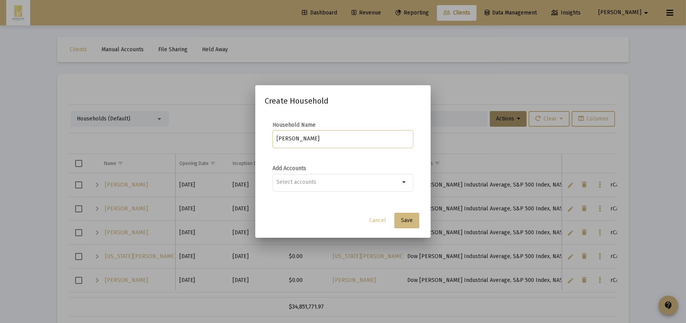
type input "[PERSON_NAME]"
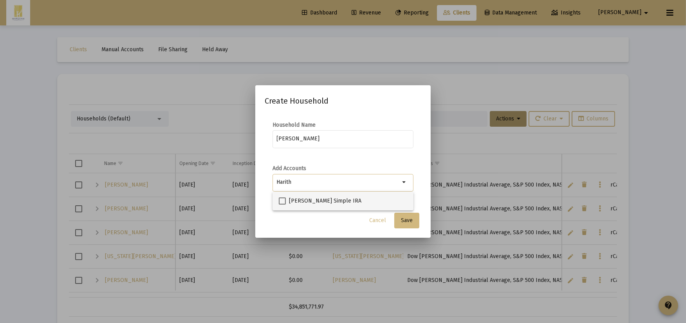
type input "Harith"
click at [372, 200] on div "[PERSON_NAME] Simple IRA" at bounding box center [343, 201] width 128 height 19
checkbox input "true"
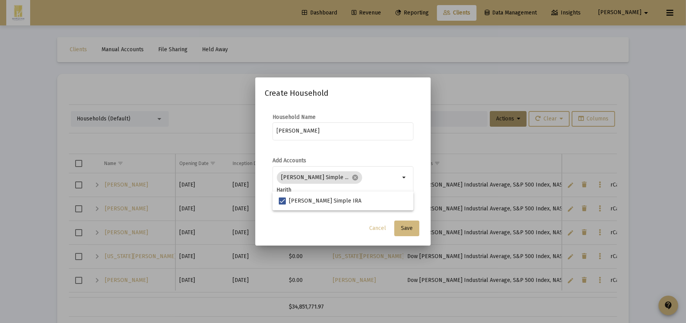
click at [421, 198] on form "Add Accounts [PERSON_NAME] Simple ... cancel Harith arrow_drop_down" at bounding box center [343, 182] width 157 height 51
click at [410, 230] on span "Save" at bounding box center [407, 228] width 12 height 7
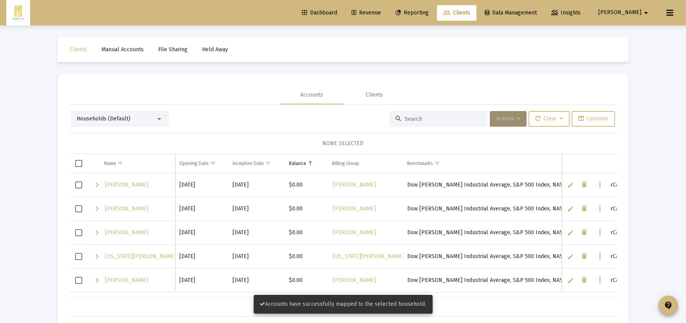
click at [503, 114] on button "Actions" at bounding box center [508, 119] width 37 height 16
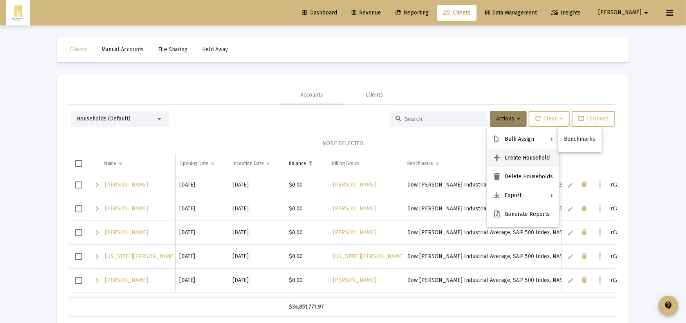
click at [519, 157] on button "Create Household" at bounding box center [523, 158] width 72 height 19
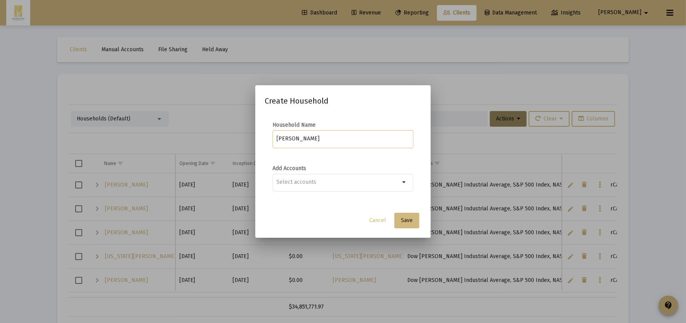
type input "[PERSON_NAME]"
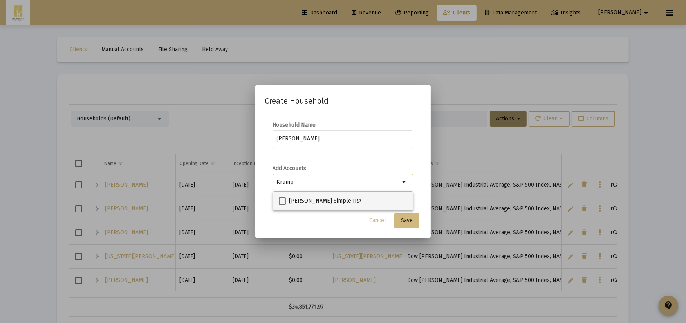
type input "Krump"
click at [361, 200] on span "[PERSON_NAME] Simple IRA" at bounding box center [325, 201] width 72 height 9
click at [282, 205] on input "[PERSON_NAME] Simple IRA" at bounding box center [282, 205] width 0 height 0
checkbox input "true"
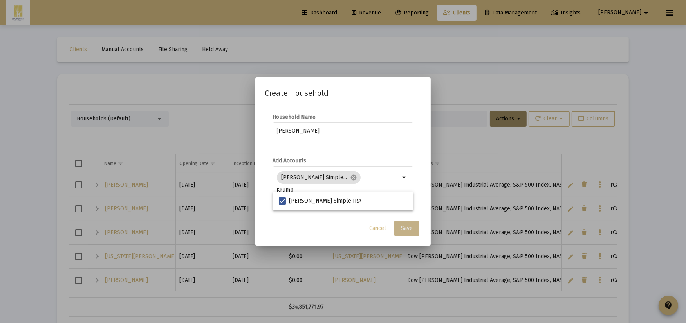
click at [403, 227] on span "Save" at bounding box center [407, 228] width 12 height 7
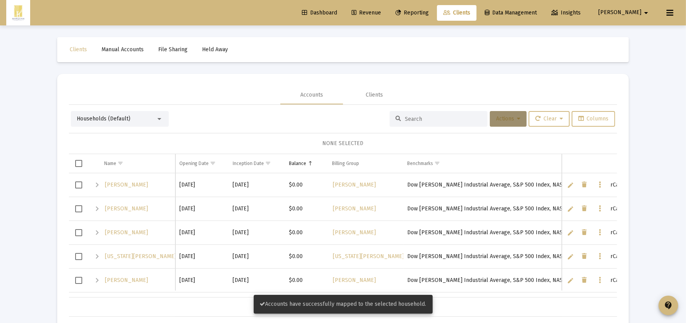
click at [517, 113] on button "Actions" at bounding box center [508, 119] width 37 height 16
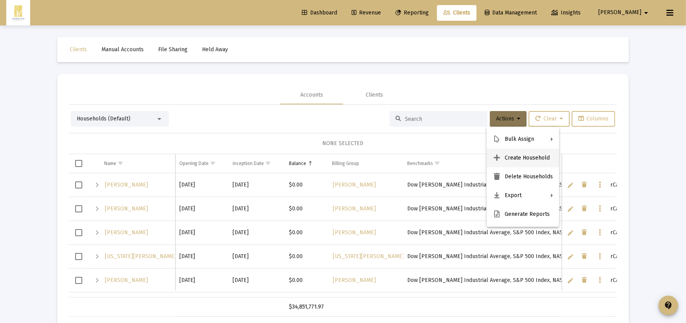
click at [519, 154] on button "Create Household" at bounding box center [523, 158] width 72 height 19
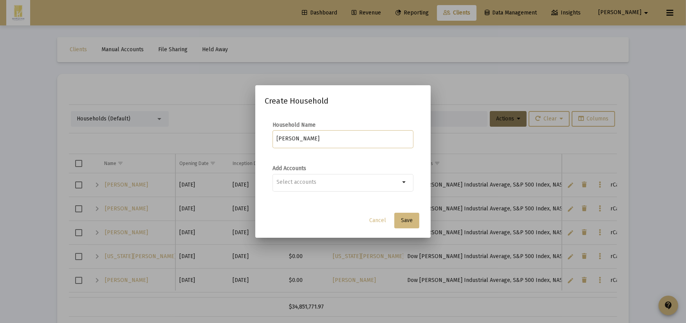
type input "[PERSON_NAME]"
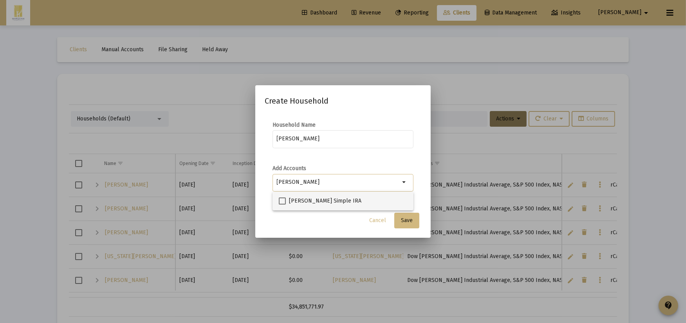
type input "[PERSON_NAME]"
click at [306, 202] on span "[PERSON_NAME] Simple IRA" at bounding box center [325, 201] width 72 height 9
click at [282, 205] on input "[PERSON_NAME] Simple IRA" at bounding box center [282, 205] width 0 height 0
checkbox input "true"
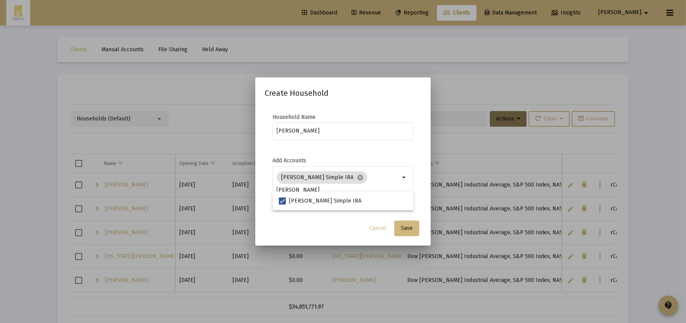
click at [409, 159] on div "Add Accounts [PERSON_NAME] Simple IRA cancel Shen arrow_drop_down" at bounding box center [342, 182] width 141 height 51
click at [410, 233] on button "Save" at bounding box center [406, 229] width 25 height 16
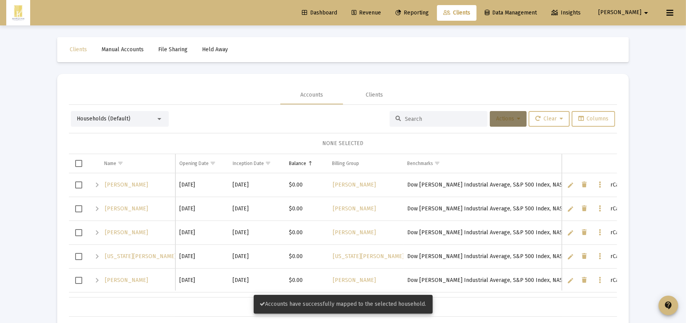
click at [503, 119] on span "Actions" at bounding box center [508, 118] width 24 height 7
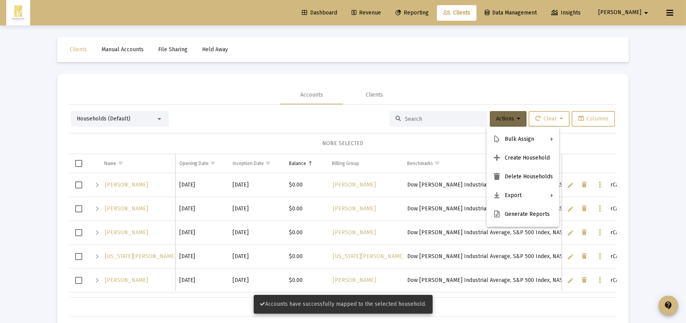
click at [501, 214] on button "Generate Reports" at bounding box center [523, 214] width 72 height 19
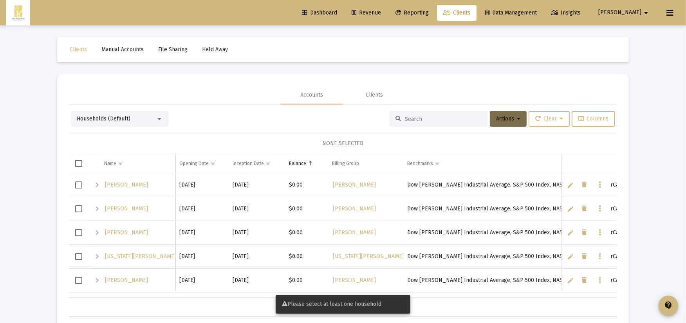
click at [499, 213] on td "Dow [PERSON_NAME] Industrial Average, S&P 500 Index, NASDAQ Composite, BarCap U…" at bounding box center [599, 209] width 393 height 24
click at [497, 114] on button "Actions" at bounding box center [508, 119] width 37 height 16
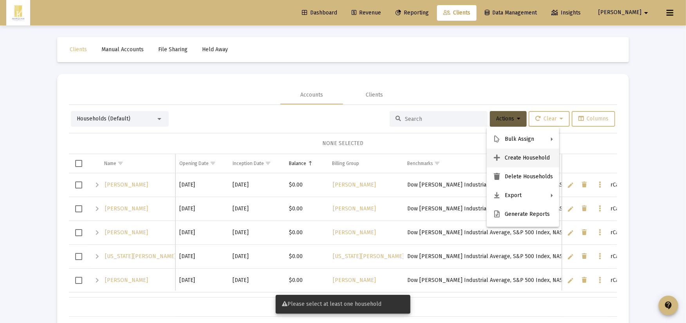
click at [500, 156] on icon at bounding box center [497, 158] width 8 height 7
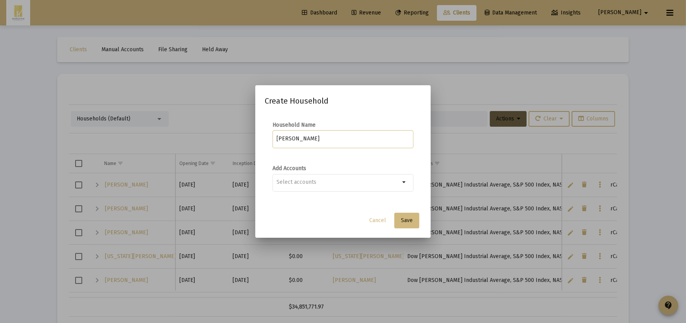
type input "[PERSON_NAME]"
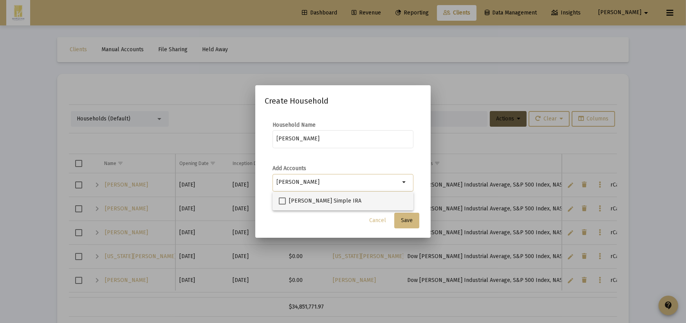
type input "[PERSON_NAME]"
click at [334, 196] on mat-checkbox "[PERSON_NAME] Simple IRA" at bounding box center [320, 201] width 83 height 19
click at [358, 199] on span "[PERSON_NAME] Simple IRA" at bounding box center [325, 201] width 72 height 9
click at [282, 205] on input "[PERSON_NAME] Simple IRA" at bounding box center [282, 205] width 0 height 0
checkbox input "true"
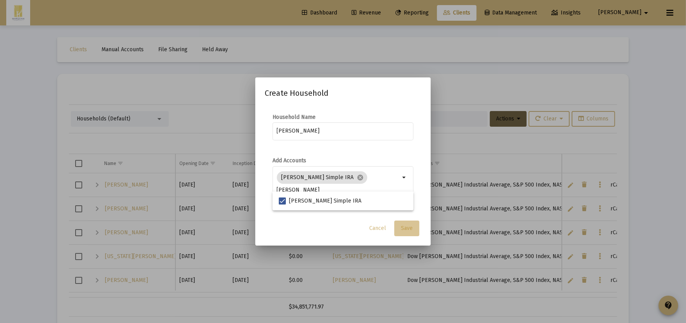
click at [412, 232] on button "Save" at bounding box center [406, 229] width 25 height 16
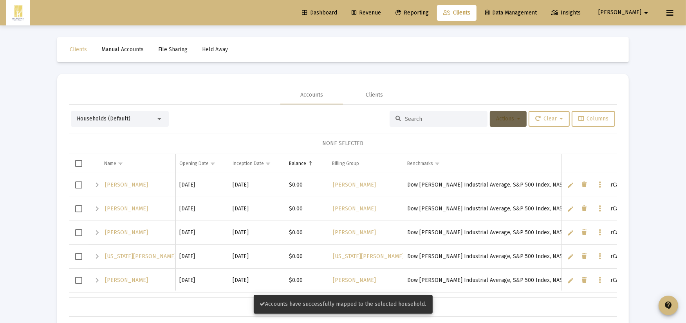
click at [498, 120] on span "Actions" at bounding box center [508, 118] width 24 height 7
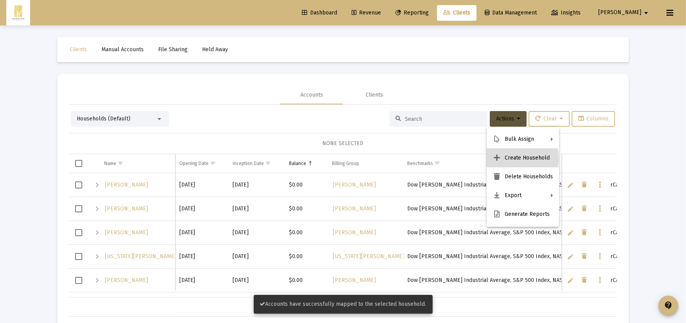
click at [509, 159] on button "Create Household" at bounding box center [523, 158] width 72 height 19
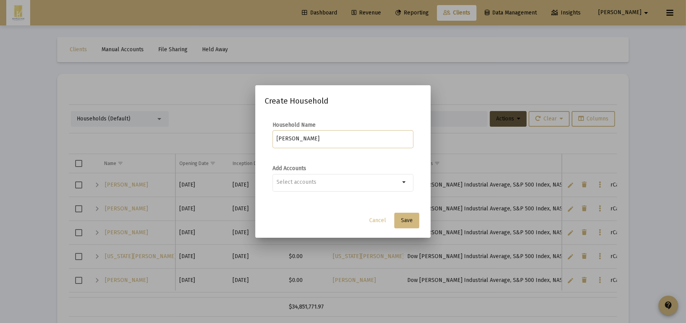
type input "[PERSON_NAME]"
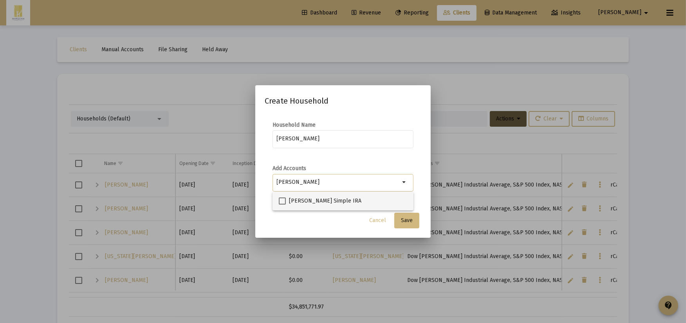
type input "[PERSON_NAME]"
click at [301, 205] on span "[PERSON_NAME] Simple IRA" at bounding box center [325, 201] width 72 height 9
click at [282, 205] on input "[PERSON_NAME] Simple IRA" at bounding box center [282, 205] width 0 height 0
checkbox input "true"
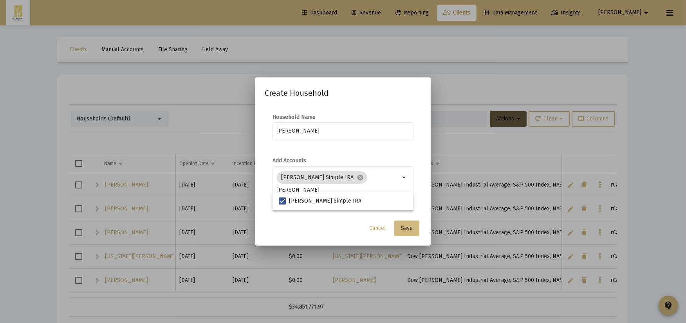
click at [391, 222] on button "Cancel" at bounding box center [377, 229] width 29 height 16
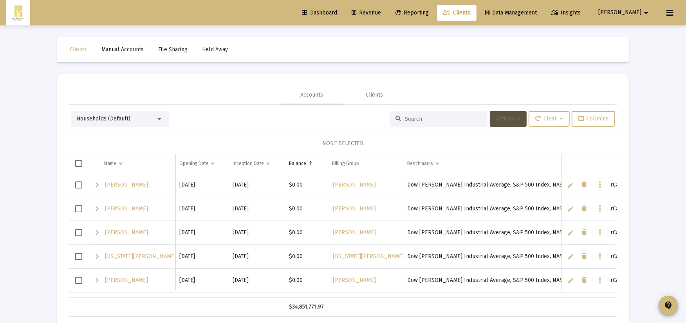
click at [516, 115] on button "Actions" at bounding box center [508, 119] width 37 height 16
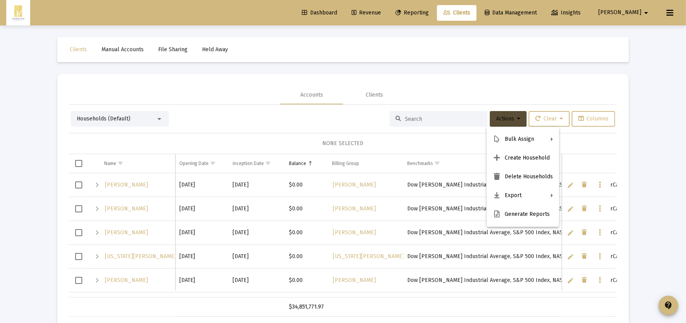
click at [514, 114] on div at bounding box center [343, 161] width 686 height 323
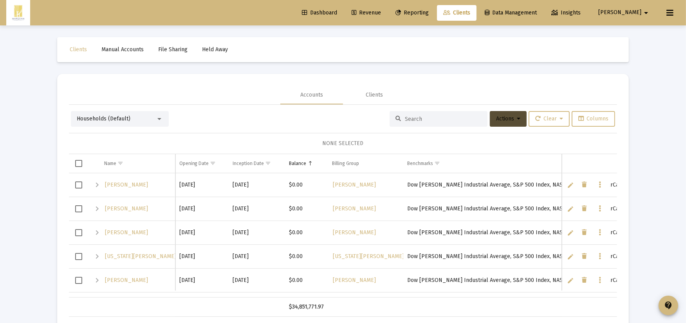
click at [435, 115] on div at bounding box center [439, 119] width 98 height 16
drag, startPoint x: 434, startPoint y: 115, endPoint x: 428, endPoint y: 112, distance: 6.7
click at [426, 130] on div "Households (Default) Actions Clear Columns NONE SELECTED Name Name Opening Date…" at bounding box center [343, 214] width 548 height 206
click at [428, 112] on div at bounding box center [439, 119] width 98 height 16
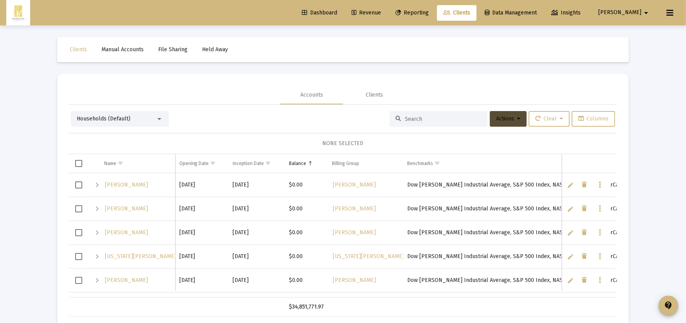
click at [427, 120] on input at bounding box center [443, 119] width 77 height 7
type input "[PERSON_NAME]"
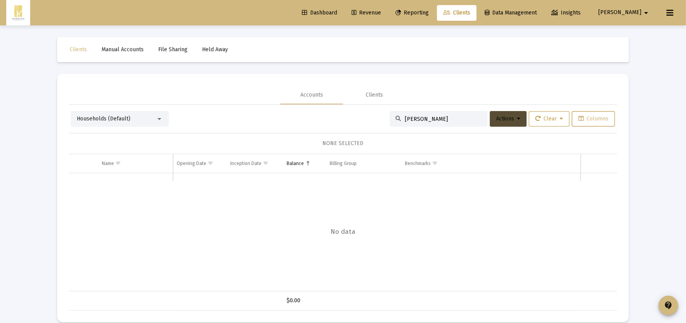
click at [538, 119] on icon at bounding box center [537, 118] width 5 height 5
click at [508, 119] on div at bounding box center [343, 161] width 686 height 323
click at [508, 119] on span "Actions" at bounding box center [508, 118] width 24 height 7
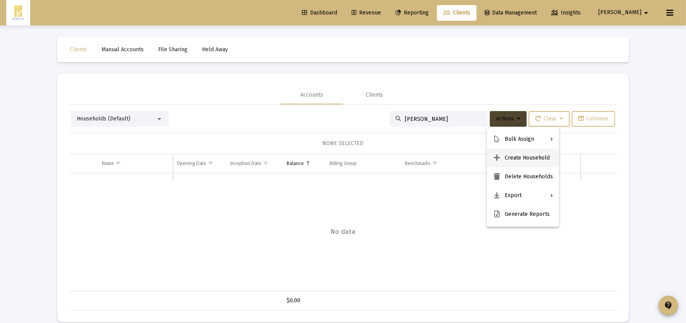
click at [508, 153] on button "Create Household" at bounding box center [523, 158] width 72 height 19
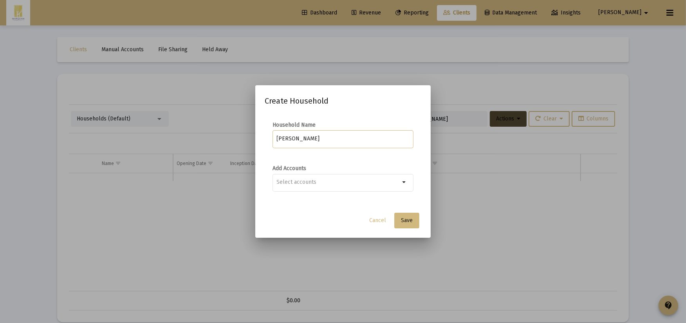
type input "[PERSON_NAME]"
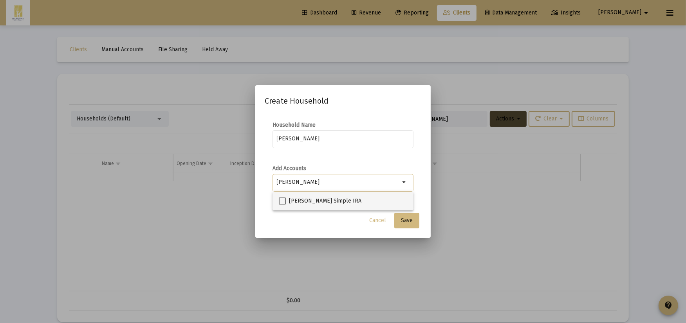
type input "[PERSON_NAME]"
click at [348, 204] on span "[PERSON_NAME] Simple IRA" at bounding box center [325, 201] width 72 height 9
click at [282, 205] on input "[PERSON_NAME] Simple IRA" at bounding box center [282, 205] width 0 height 0
checkbox input "true"
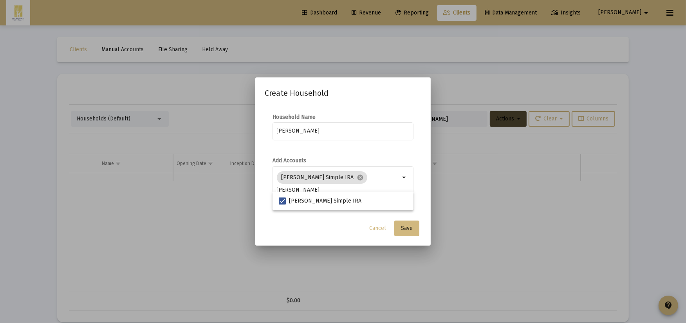
click at [323, 229] on div "Cancel Save" at bounding box center [343, 229] width 157 height 16
click at [408, 230] on span "Save" at bounding box center [407, 228] width 12 height 7
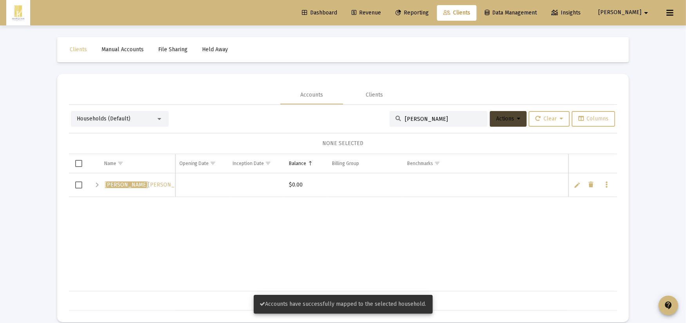
click at [455, 121] on input "[PERSON_NAME]" at bounding box center [443, 119] width 77 height 7
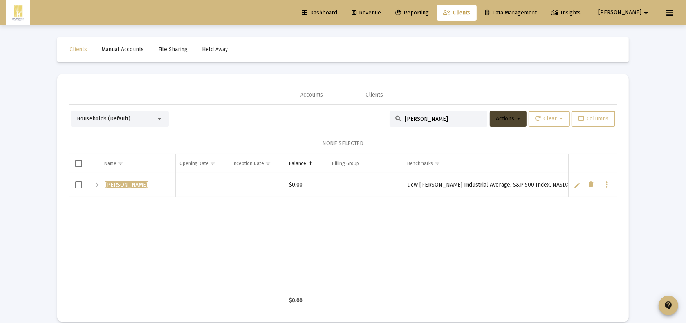
click at [97, 187] on div "Expand" at bounding box center [96, 184] width 9 height 9
click at [93, 183] on div "Collapse" at bounding box center [96, 184] width 9 height 9
click at [107, 130] on div "Households (Default) [PERSON_NAME] Actions Clear Columns NONE SELECTED Name Nam…" at bounding box center [343, 211] width 548 height 200
click at [107, 124] on div "Households (Default)" at bounding box center [120, 119] width 98 height 16
click at [105, 122] on div "Households (Default)" at bounding box center [116, 119] width 79 height 8
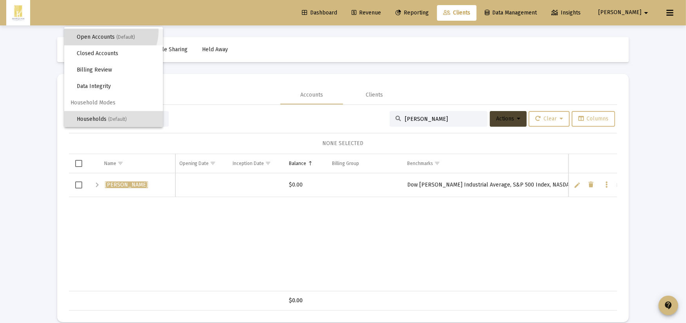
click at [109, 31] on span "Open Accounts (Default)" at bounding box center [117, 37] width 80 height 16
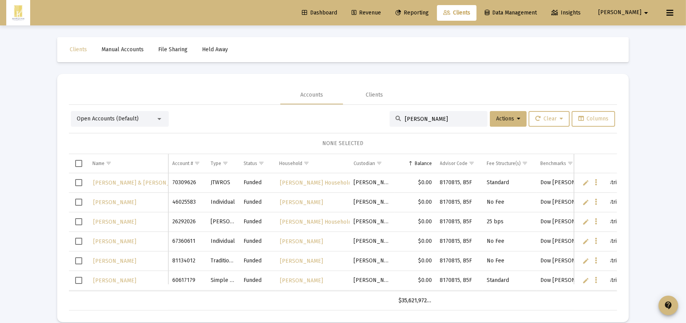
click at [452, 116] on input "[PERSON_NAME]" at bounding box center [443, 119] width 77 height 7
drag, startPoint x: 452, startPoint y: 115, endPoint x: 150, endPoint y: 95, distance: 302.5
click at [191, 106] on div "Open Accounts (Default) [PERSON_NAME] Actions Clear Columns NONE SELECTED Name …" at bounding box center [343, 208] width 548 height 206
type input "Montre"
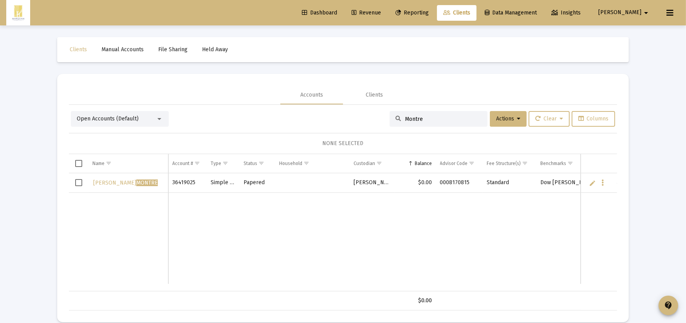
click at [79, 185] on span "Select row" at bounding box center [78, 182] width 7 height 7
click at [497, 120] on span "Actions" at bounding box center [508, 118] width 24 height 7
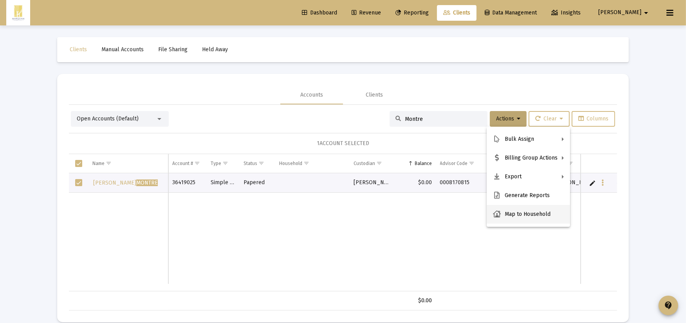
click at [505, 221] on button "Map to Household" at bounding box center [528, 214] width 83 height 19
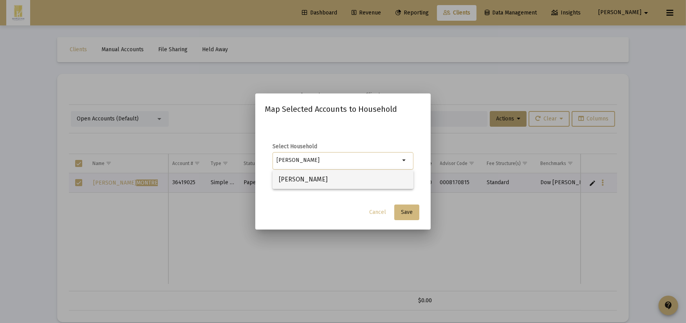
click at [391, 177] on span "[PERSON_NAME]" at bounding box center [343, 179] width 128 height 19
type input "[PERSON_NAME]"
click at [408, 224] on mat-dialog-container "Map Selected Accounts to Household Select Household Morgan Montre arrow_drop_do…" at bounding box center [342, 162] width 175 height 136
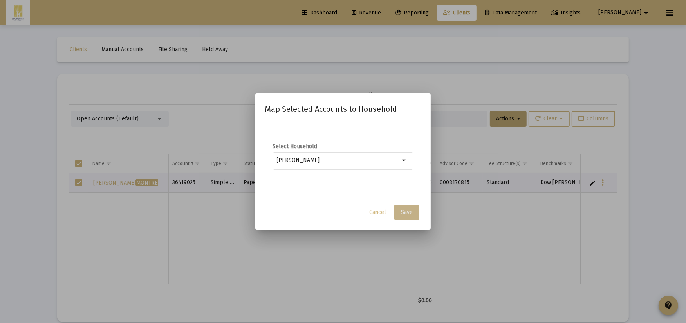
click at [408, 216] on button "Save" at bounding box center [406, 213] width 25 height 16
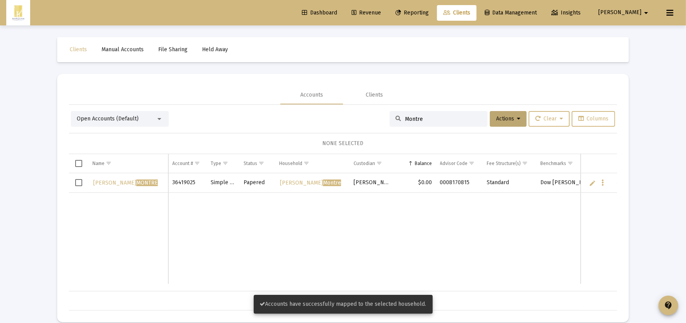
click at [432, 112] on div "Montre" at bounding box center [439, 119] width 98 height 16
drag, startPoint x: 436, startPoint y: 118, endPoint x: 307, endPoint y: 112, distance: 128.9
click at [314, 114] on div "Open Accounts (Default) Montre Actions Clear Columns" at bounding box center [343, 119] width 544 height 16
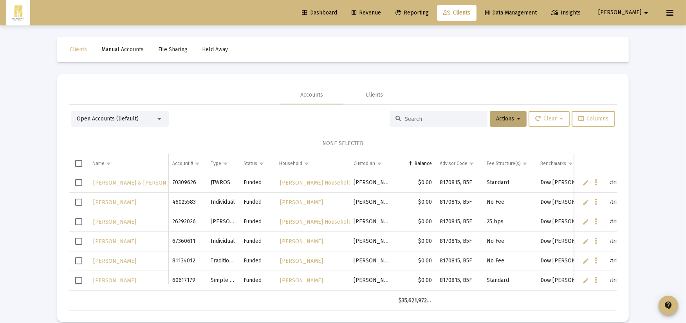
click at [278, 120] on div "Open Accounts (Default) Actions Clear Columns" at bounding box center [343, 119] width 544 height 16
click at [503, 124] on button "Actions" at bounding box center [508, 119] width 37 height 16
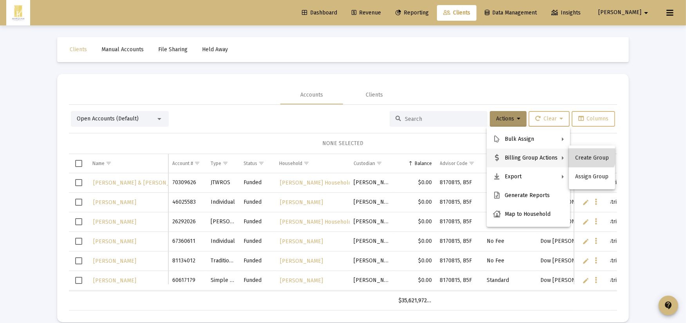
click at [587, 154] on button "Create Group" at bounding box center [592, 158] width 46 height 19
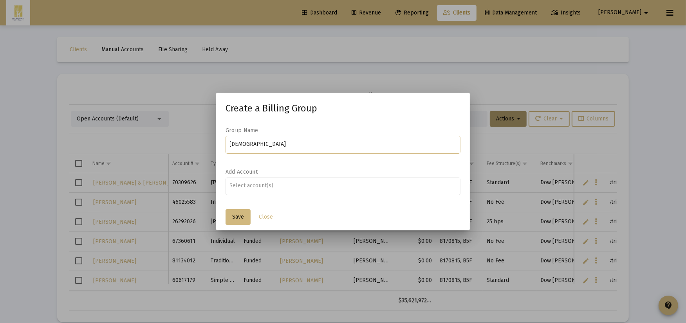
type input "[DEMOGRAPHIC_DATA]"
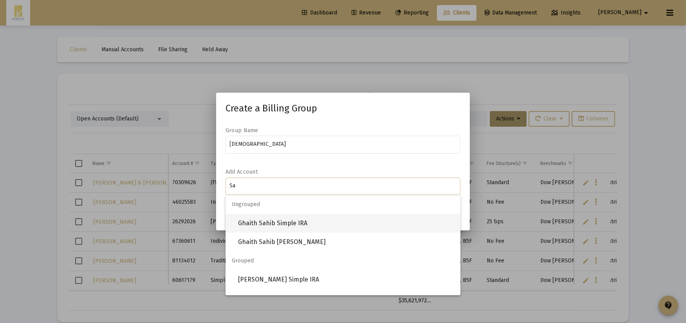
type input "Sa"
click at [287, 227] on span "Ghaith Sahib Simple IRA" at bounding box center [346, 223] width 216 height 19
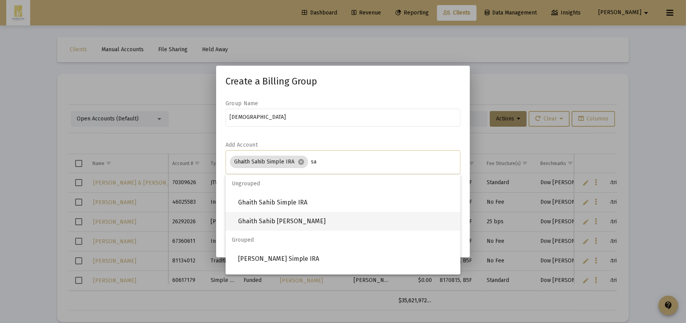
type input "sa"
click at [316, 222] on span "Ghaith Sahib [PERSON_NAME]" at bounding box center [346, 221] width 216 height 19
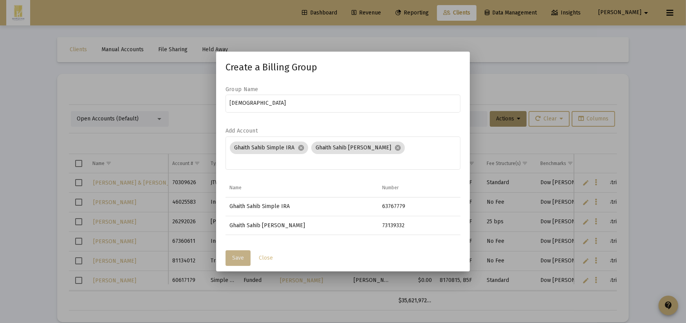
click at [243, 255] on span "Save" at bounding box center [238, 258] width 12 height 7
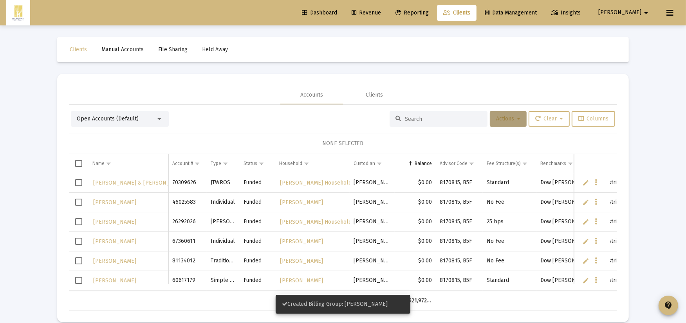
click at [518, 119] on icon at bounding box center [519, 118] width 4 height 5
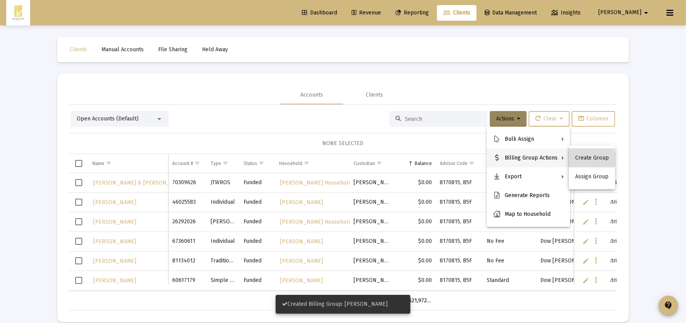
click at [580, 159] on button "Create Group" at bounding box center [592, 158] width 46 height 19
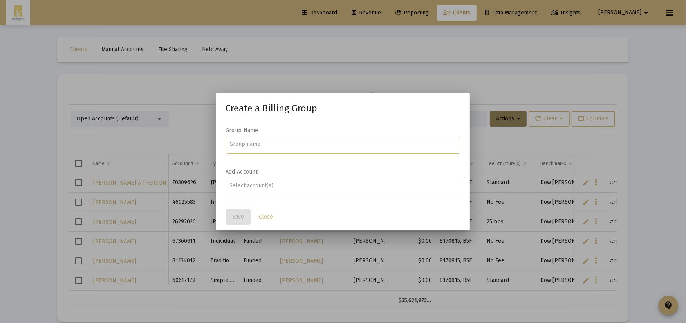
click at [254, 145] on input at bounding box center [343, 144] width 227 height 6
type input "[PERSON_NAME]"
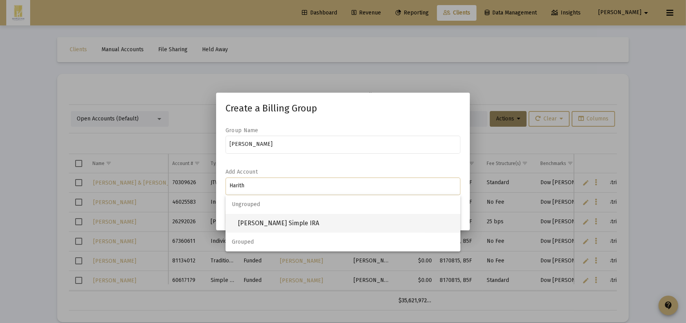
type input "Harith"
click at [255, 230] on span "[PERSON_NAME] Simple IRA" at bounding box center [346, 223] width 216 height 19
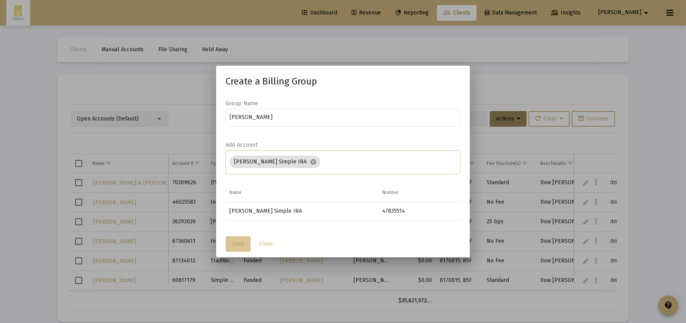
click at [236, 241] on span "Save" at bounding box center [238, 244] width 12 height 7
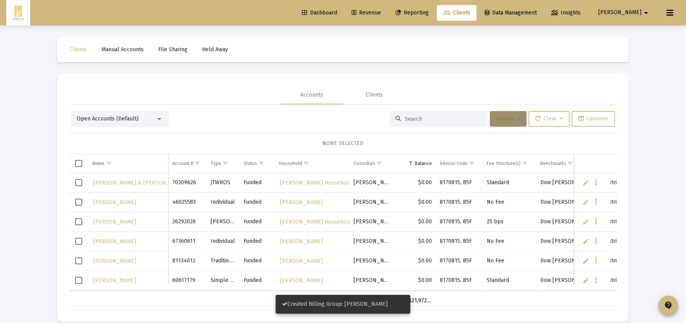
click at [505, 114] on button "Actions" at bounding box center [508, 119] width 37 height 16
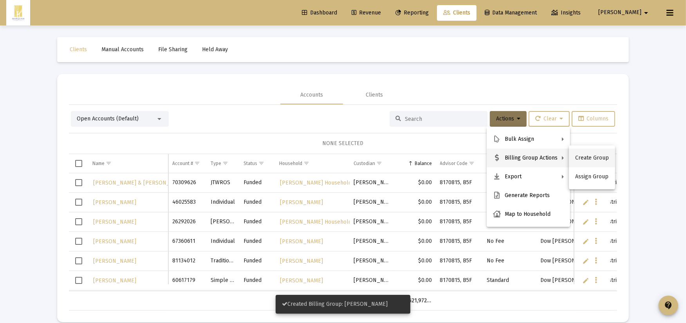
click at [593, 157] on button "Create Group" at bounding box center [592, 158] width 46 height 19
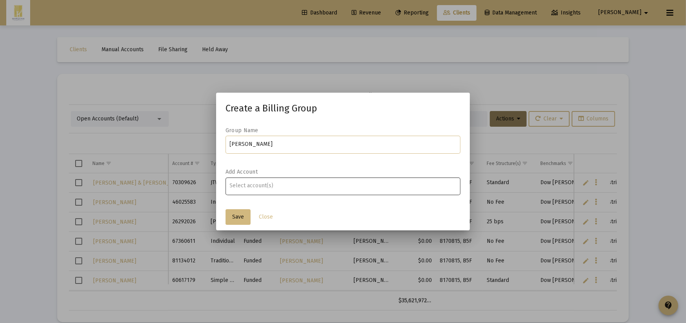
type input "[PERSON_NAME]"
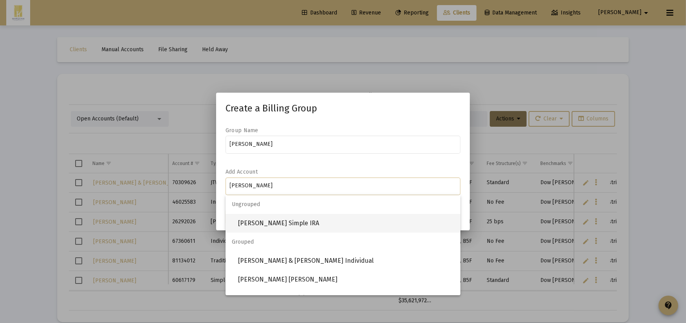
type input "[PERSON_NAME]"
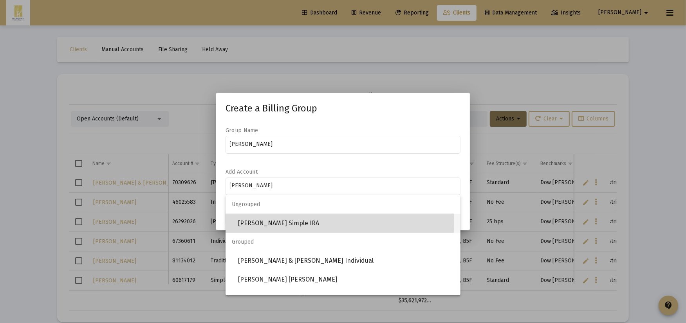
click at [310, 223] on span "[PERSON_NAME] Simple IRA" at bounding box center [346, 223] width 216 height 19
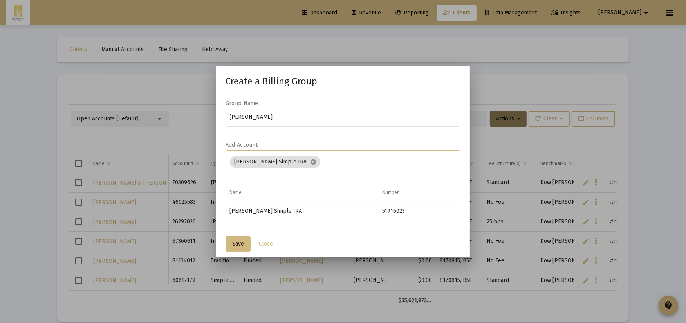
click at [231, 253] on div "Save Close" at bounding box center [342, 244] width 235 height 27
click at [231, 244] on button "Save" at bounding box center [237, 244] width 25 height 16
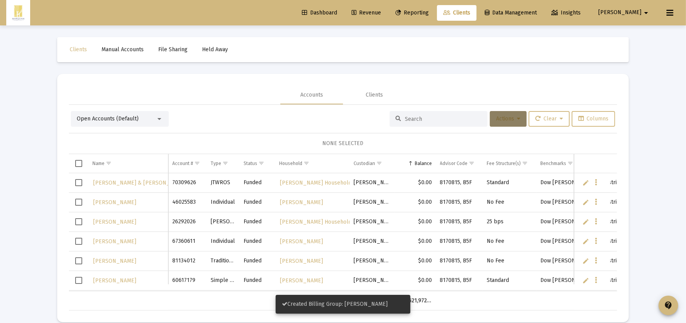
click at [516, 113] on button "Actions" at bounding box center [508, 119] width 37 height 16
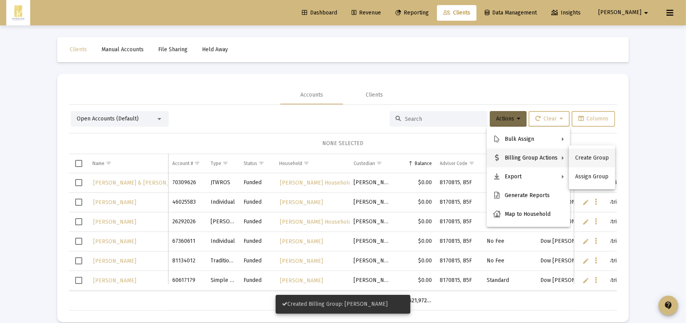
click at [576, 154] on button "Create Group" at bounding box center [592, 158] width 46 height 19
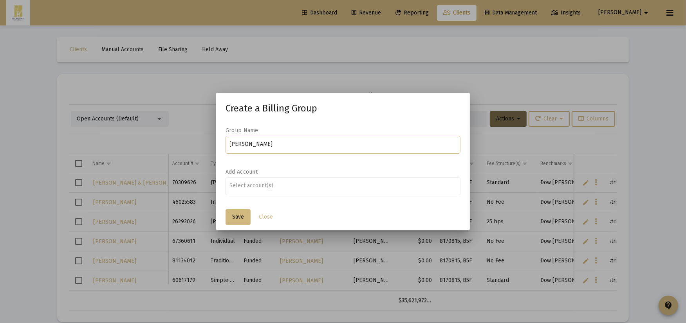
type input "[PERSON_NAME]"
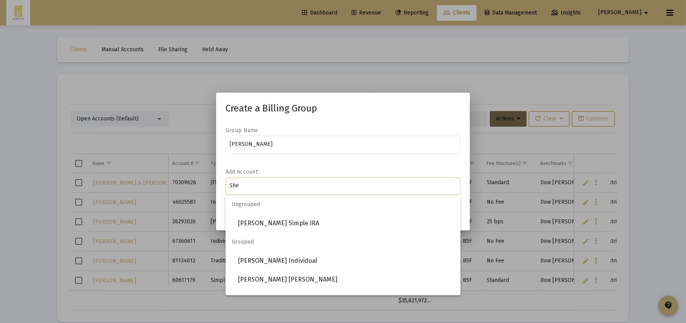
type input "[PERSON_NAME]"
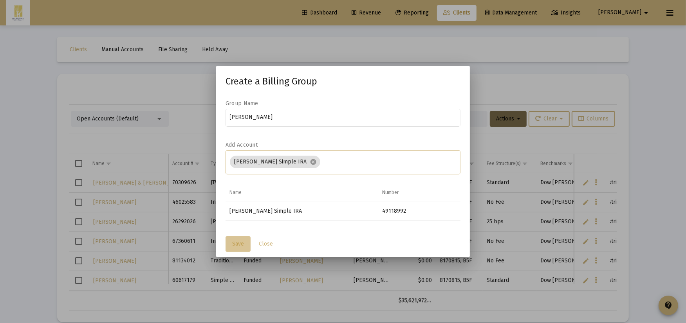
click at [238, 245] on span "Save" at bounding box center [238, 244] width 12 height 7
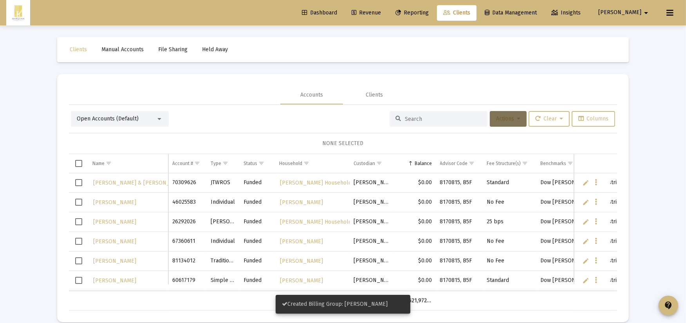
click at [507, 117] on span "Actions" at bounding box center [508, 118] width 24 height 7
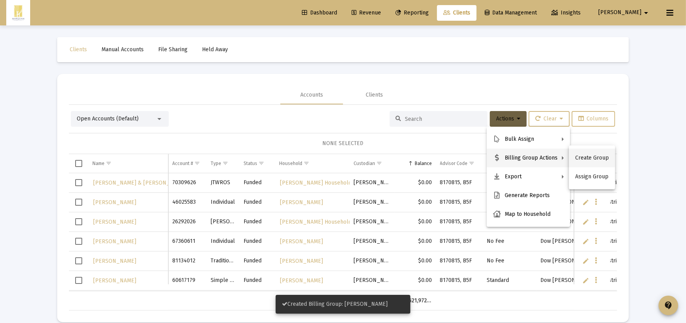
click at [596, 157] on button "Create Group" at bounding box center [592, 158] width 46 height 19
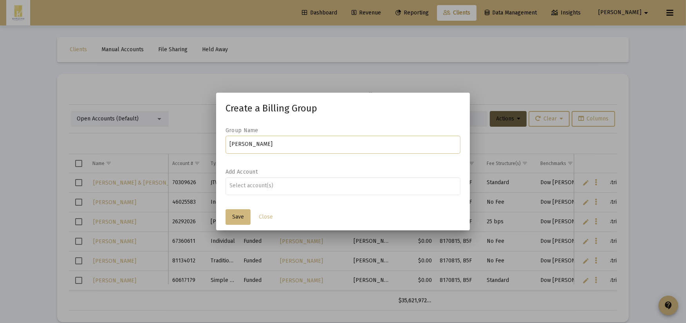
type input "[PERSON_NAME]"
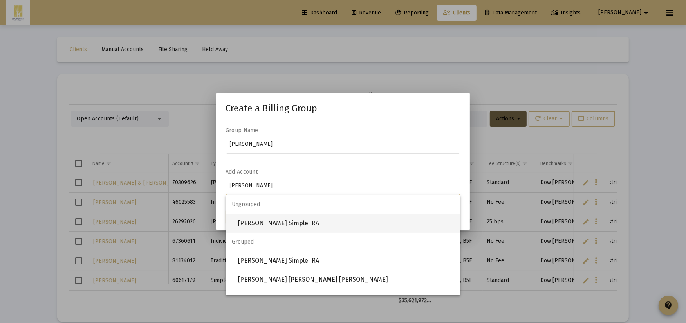
type input "[PERSON_NAME]"
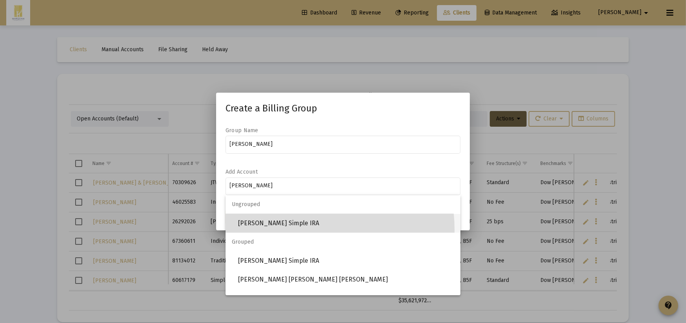
click at [302, 230] on span "[PERSON_NAME] Simple IRA" at bounding box center [346, 223] width 216 height 19
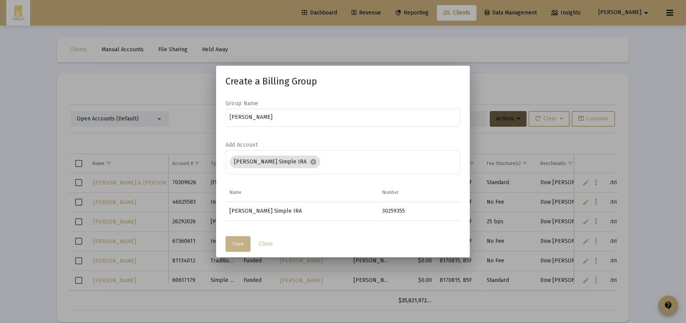
click at [240, 243] on span "Save" at bounding box center [238, 244] width 12 height 7
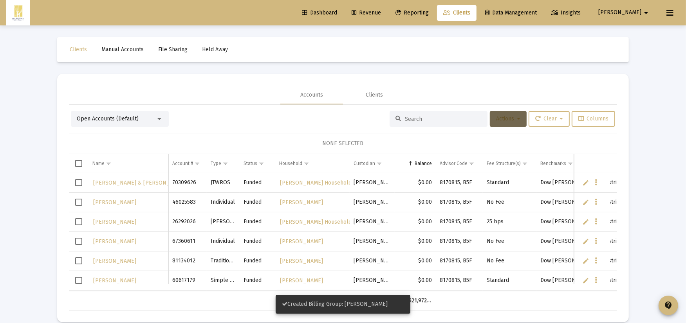
click at [495, 124] on button "Actions" at bounding box center [508, 119] width 37 height 16
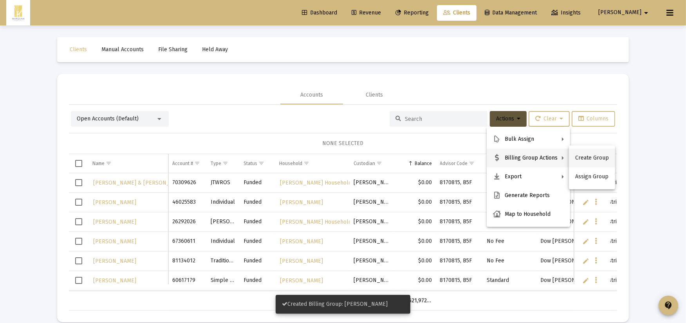
click at [586, 152] on button "Create Group" at bounding box center [592, 158] width 46 height 19
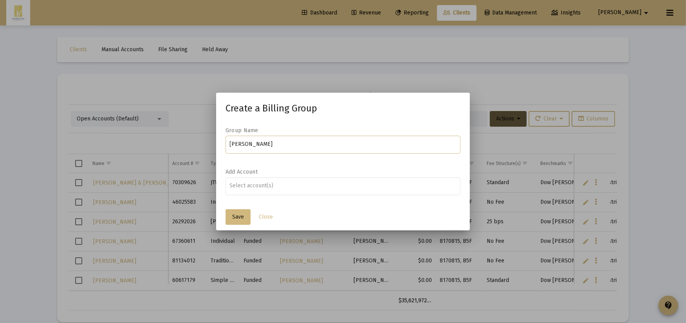
type input "[PERSON_NAME]"
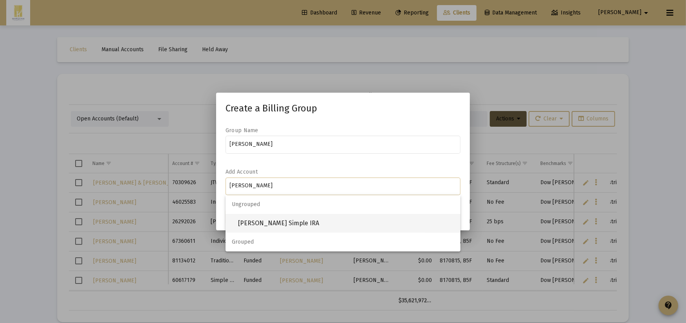
type input "[PERSON_NAME]"
click at [281, 220] on span "[PERSON_NAME] Simple IRA" at bounding box center [346, 223] width 216 height 19
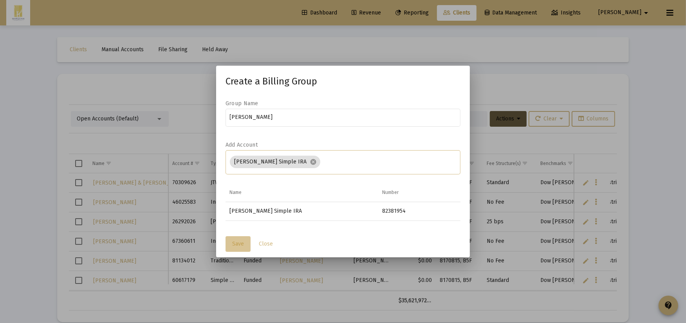
click at [247, 242] on button "Save" at bounding box center [237, 244] width 25 height 16
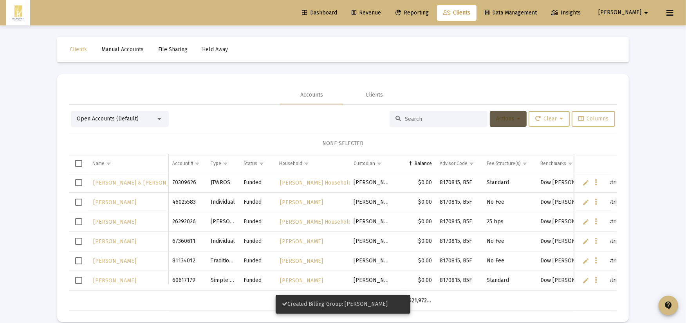
click at [510, 118] on span "Actions" at bounding box center [508, 118] width 24 height 7
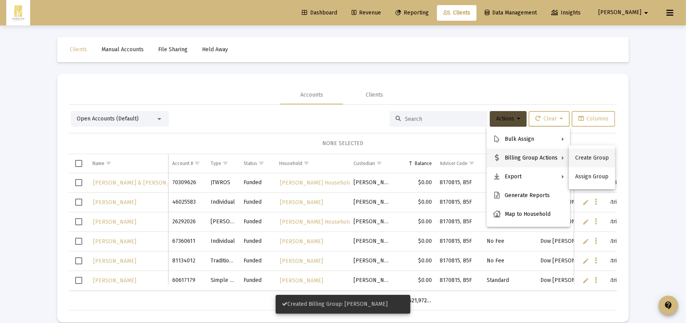
click at [578, 157] on button "Create Group" at bounding box center [592, 158] width 46 height 19
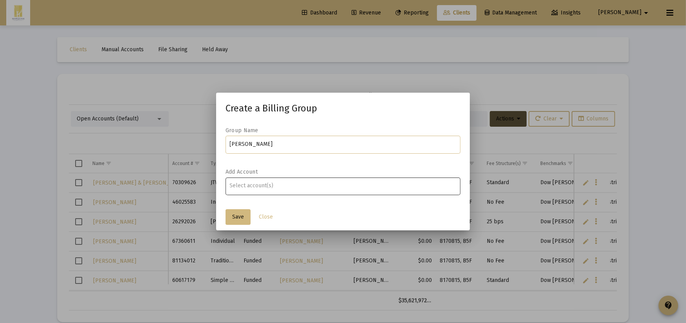
type input "[PERSON_NAME]"
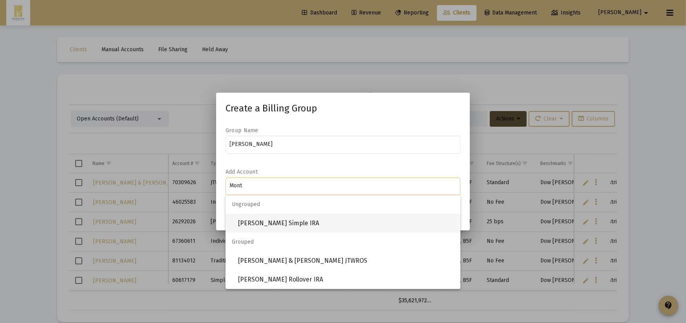
type input "Mont"
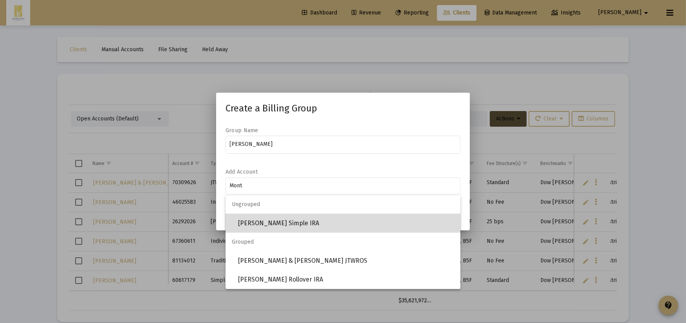
click at [323, 228] on span "[PERSON_NAME] Simple IRA" at bounding box center [346, 223] width 216 height 19
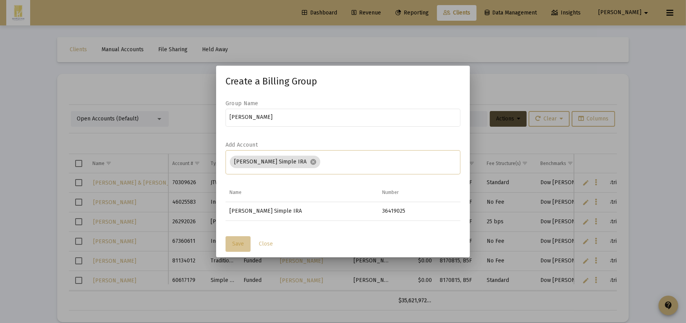
click at [238, 240] on button "Save" at bounding box center [237, 244] width 25 height 16
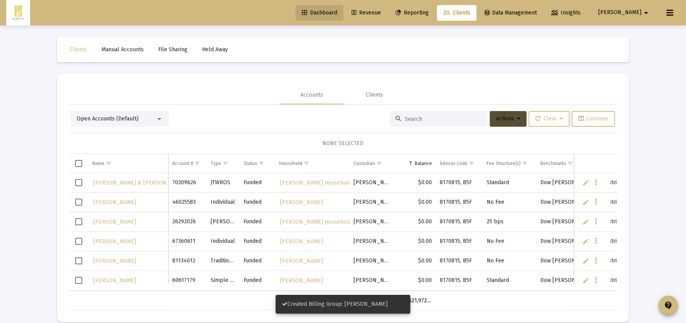
click at [343, 8] on link "Dashboard" at bounding box center [320, 13] width 48 height 16
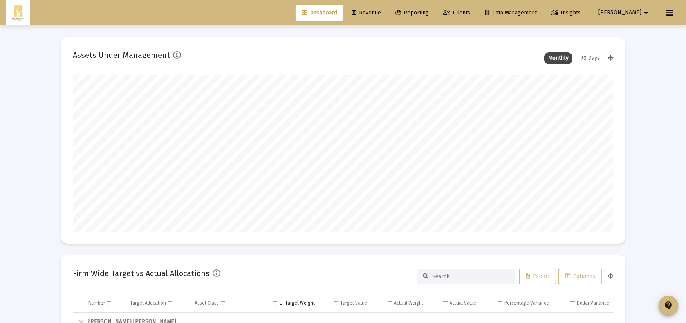
scroll to position [157, 290]
click at [429, 14] on span "Reporting" at bounding box center [411, 12] width 33 height 7
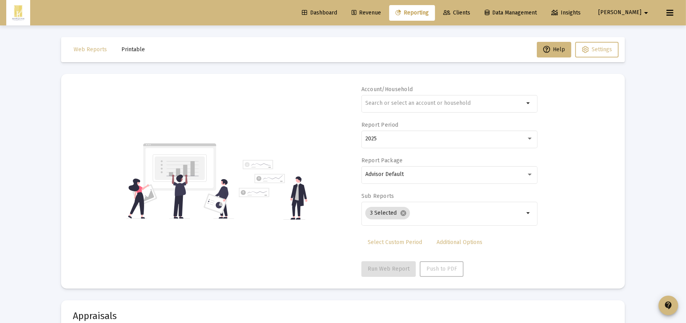
click at [381, 13] on span "Revenue" at bounding box center [366, 12] width 29 height 7
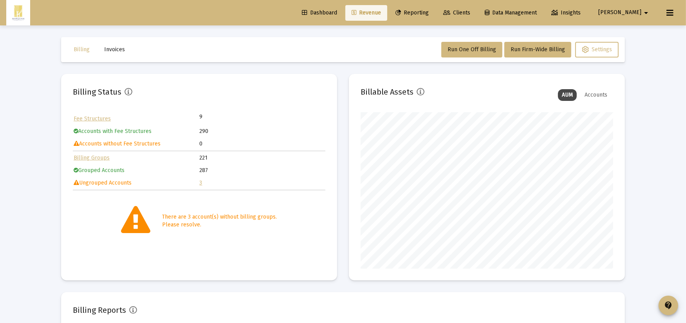
scroll to position [157, 252]
click at [200, 177] on td "3" at bounding box center [262, 183] width 125 height 12
click at [202, 180] on link "3" at bounding box center [201, 183] width 3 height 7
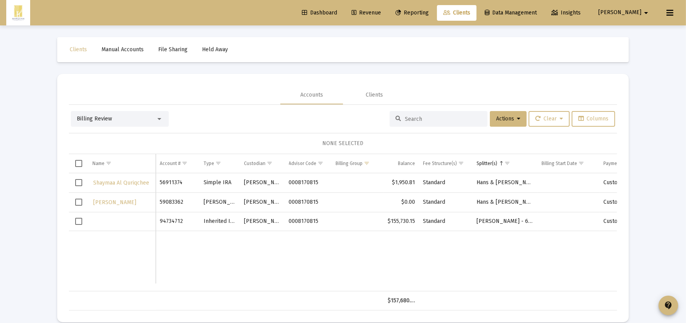
click at [83, 184] on td "Data grid" at bounding box center [79, 183] width 20 height 20
click at [80, 182] on span "Select row" at bounding box center [78, 182] width 7 height 7
click at [518, 116] on icon at bounding box center [519, 118] width 4 height 5
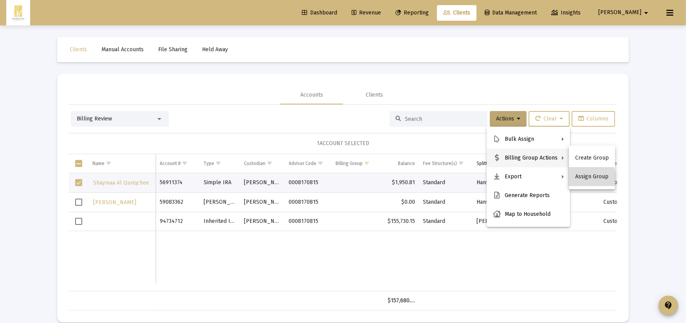
click at [579, 180] on button "Assign Group" at bounding box center [592, 177] width 46 height 19
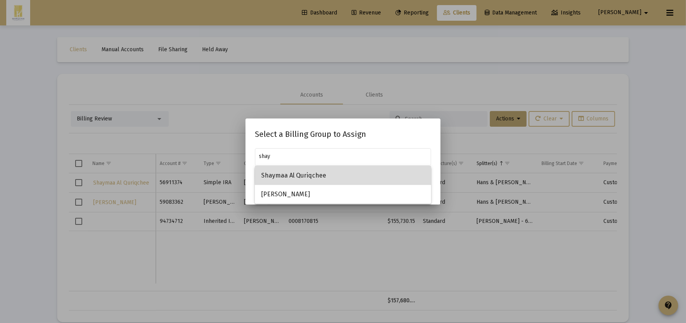
click at [388, 177] on span "Shaymaa Al Quriqchee" at bounding box center [343, 175] width 164 height 19
type input "Shaymaa Al Quriqchee"
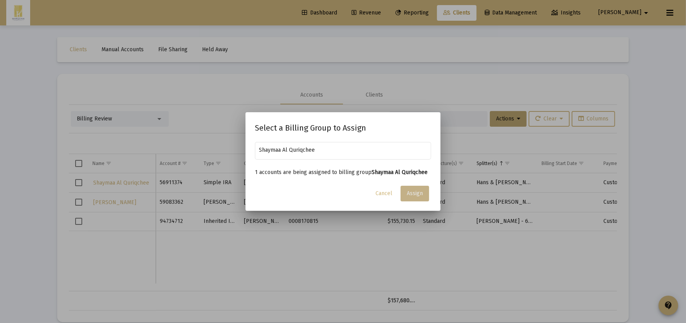
click at [418, 201] on button "Assign" at bounding box center [414, 194] width 29 height 16
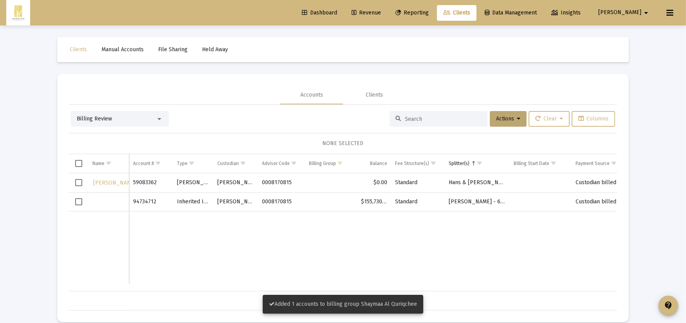
click at [76, 184] on td "Data grid" at bounding box center [79, 183] width 20 height 20
click at [490, 123] on button "Actions" at bounding box center [508, 119] width 37 height 16
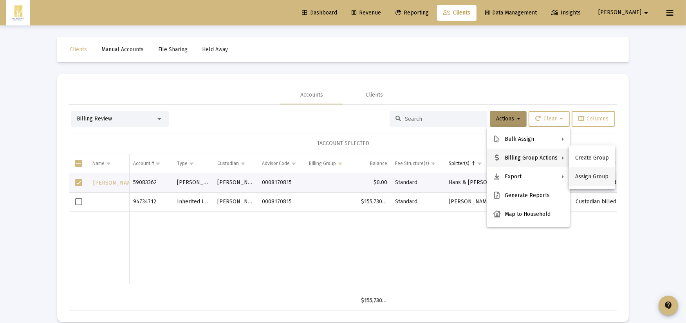
click at [588, 180] on button "Assign Group" at bounding box center [592, 177] width 46 height 19
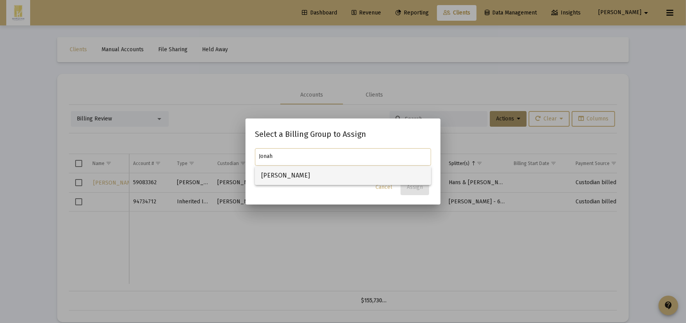
click at [318, 173] on span "[PERSON_NAME]" at bounding box center [343, 175] width 164 height 19
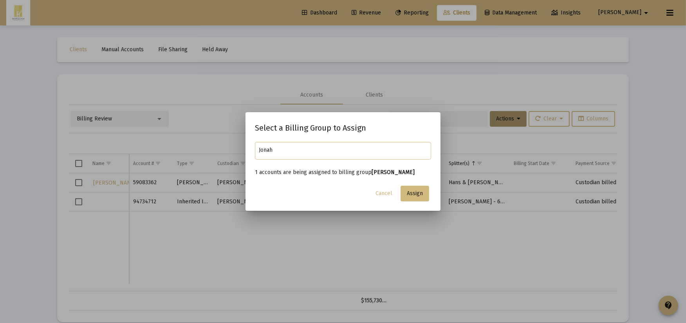
type input "[PERSON_NAME]"
click at [412, 189] on button "Assign" at bounding box center [414, 194] width 29 height 16
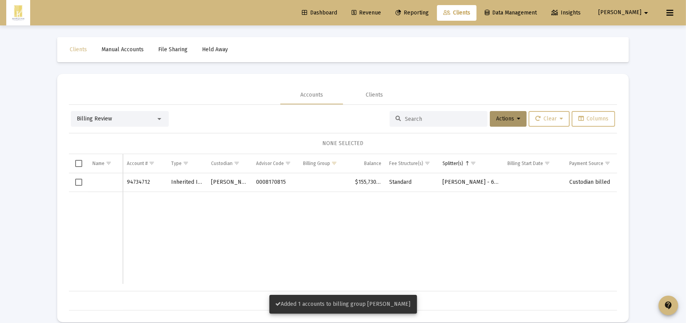
click at [75, 182] on td "Data grid" at bounding box center [79, 182] width 20 height 19
click at [485, 108] on div "Billing Review Actions Clear Columns 1 ACCOUNT SELECTED Name Name Account # Typ…" at bounding box center [343, 208] width 548 height 206
click at [490, 116] on button "Actions" at bounding box center [508, 119] width 37 height 16
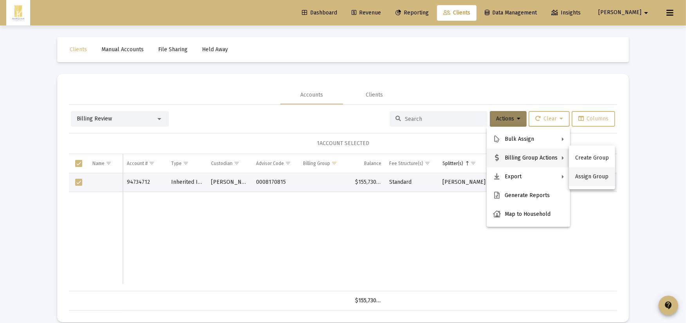
click at [587, 175] on button "Assign Group" at bounding box center [592, 177] width 46 height 19
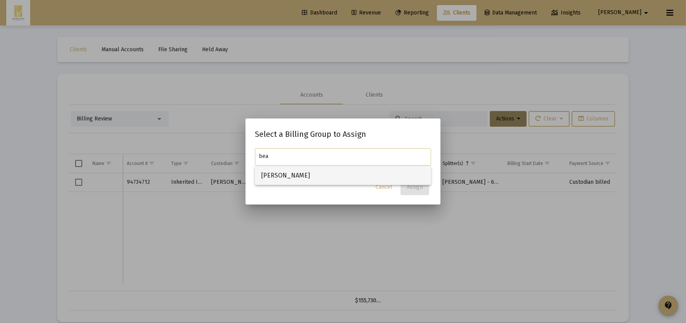
click at [388, 170] on span "[PERSON_NAME]" at bounding box center [343, 175] width 164 height 19
type input "[PERSON_NAME]"
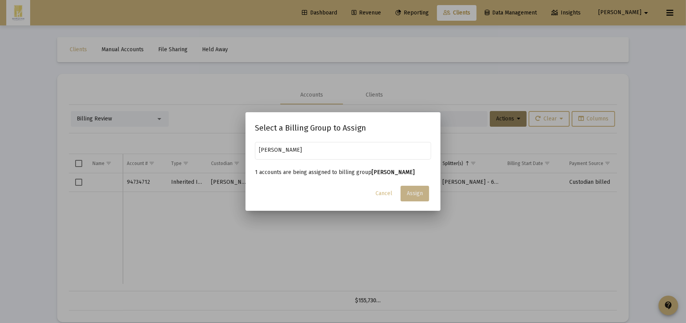
click at [414, 192] on span "Assign" at bounding box center [415, 193] width 16 height 7
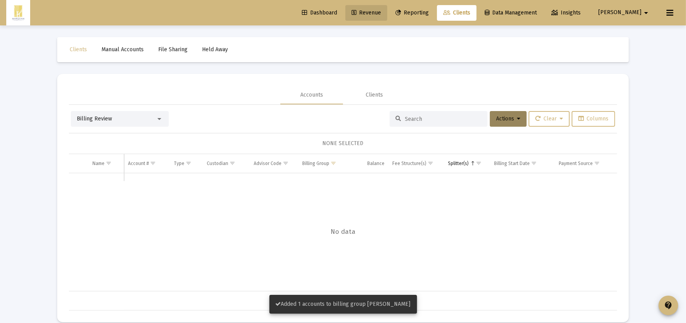
click at [381, 15] on span "Revenue" at bounding box center [366, 12] width 29 height 7
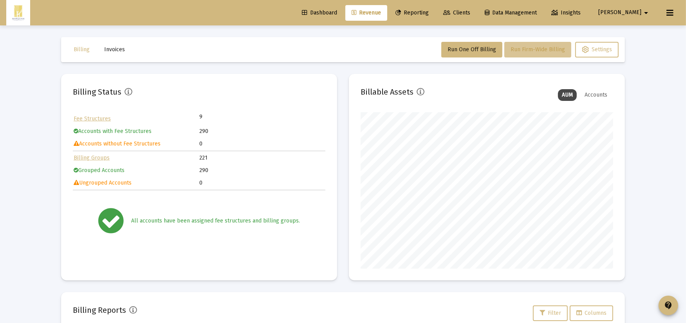
click at [523, 54] on button "Run Firm-Wide Billing" at bounding box center [537, 50] width 67 height 16
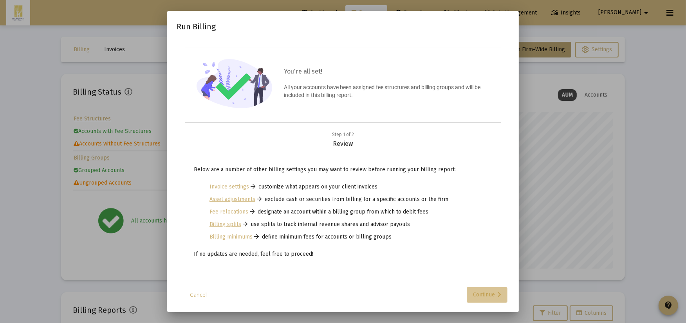
click at [481, 295] on div "Continue" at bounding box center [487, 295] width 28 height 16
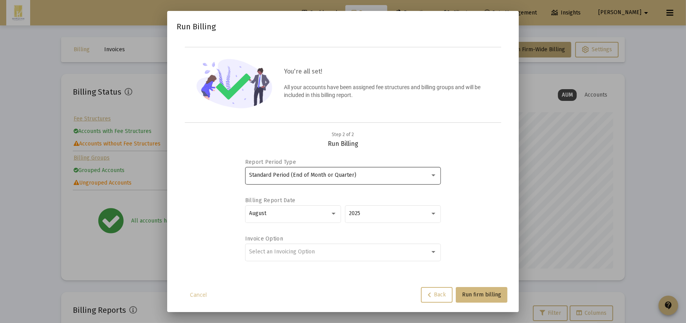
click at [315, 169] on div "Standard Period (End of Month or Quarter)" at bounding box center [343, 175] width 188 height 19
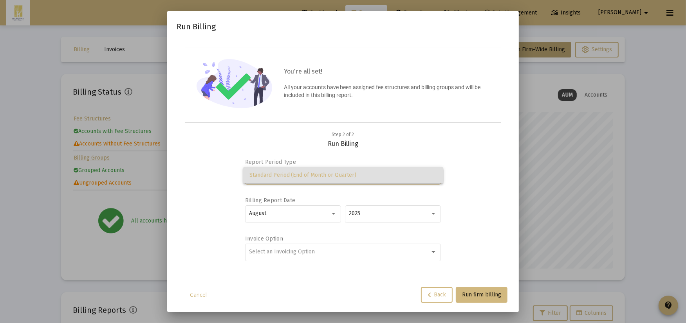
click at [314, 171] on span "Standard Period (End of Month or Quarter)" at bounding box center [343, 175] width 188 height 16
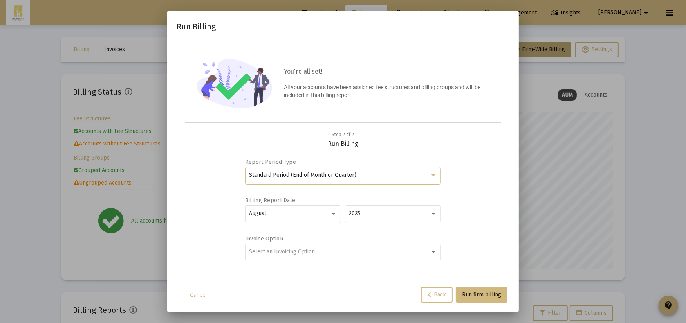
click at [314, 173] on span "Standard Period (End of Month or Quarter)" at bounding box center [302, 175] width 107 height 7
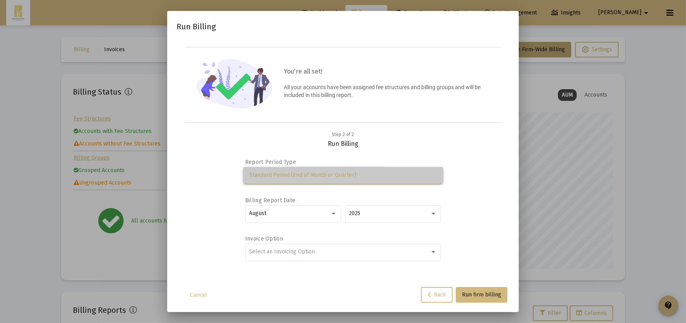
click at [314, 173] on span "Standard Period (End of Month or Quarter)" at bounding box center [343, 175] width 188 height 16
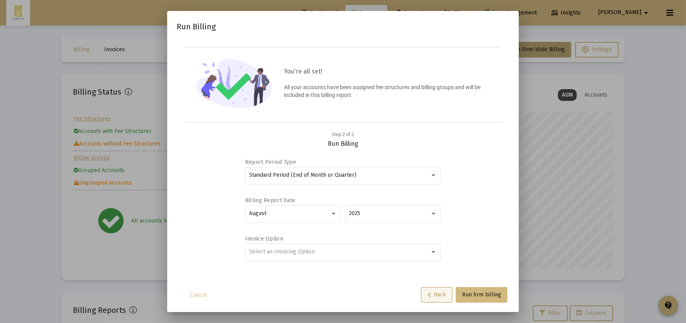
click at [431, 293] on icon at bounding box center [429, 295] width 4 height 5
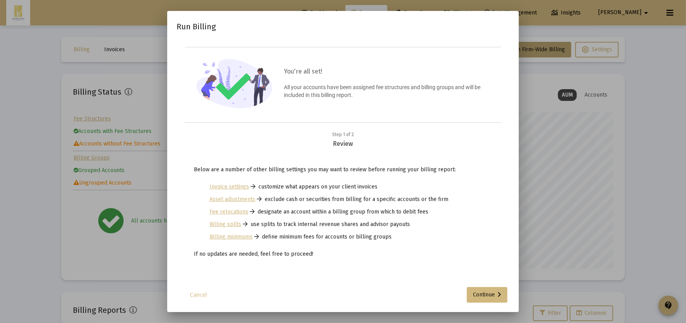
click at [552, 83] on div at bounding box center [343, 161] width 686 height 323
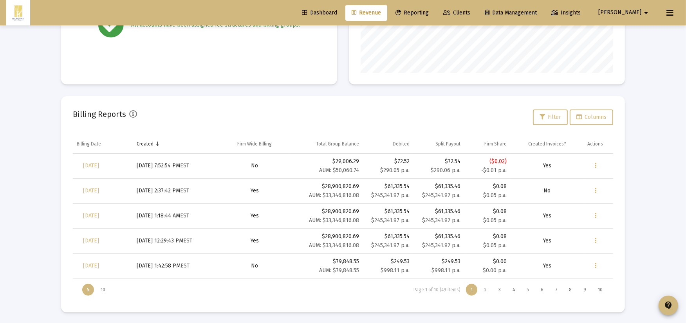
scroll to position [197, 0]
click at [90, 168] on link "[DATE]" at bounding box center [91, 165] width 29 height 16
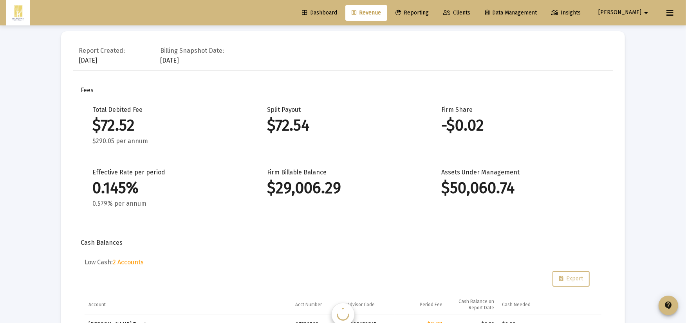
scroll to position [1127, 0]
drag, startPoint x: 195, startPoint y: 56, endPoint x: 156, endPoint y: 49, distance: 39.9
click at [156, 49] on div "Report Created: [DATE] Billing Snapshot Date: [DATE]" at bounding box center [343, 56] width 540 height 27
drag, startPoint x: 156, startPoint y: 49, endPoint x: 147, endPoint y: 49, distance: 8.6
click at [147, 49] on div "Report Created: [DATE] Billing Snapshot Date: [DATE]" at bounding box center [343, 56] width 540 height 27
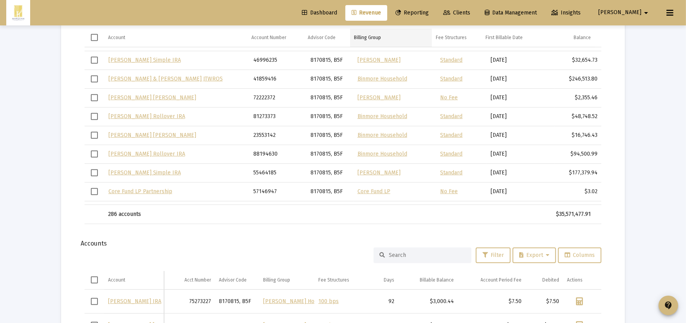
scroll to position [866, 0]
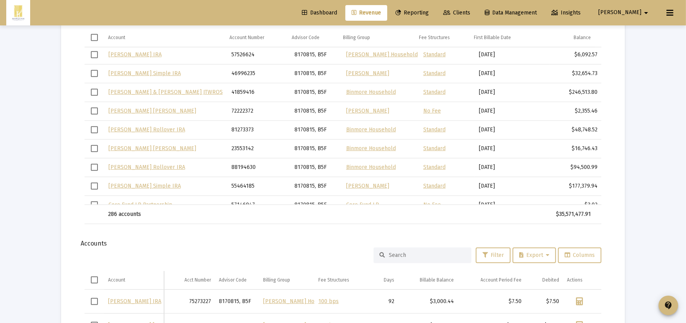
click at [381, 12] on span "Revenue" at bounding box center [366, 12] width 29 height 7
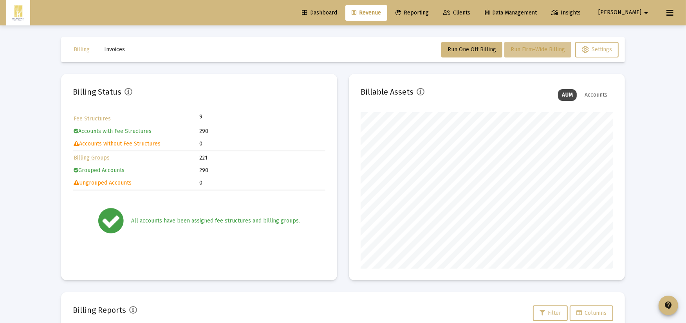
click at [556, 51] on span "Run Firm-Wide Billing" at bounding box center [537, 49] width 54 height 7
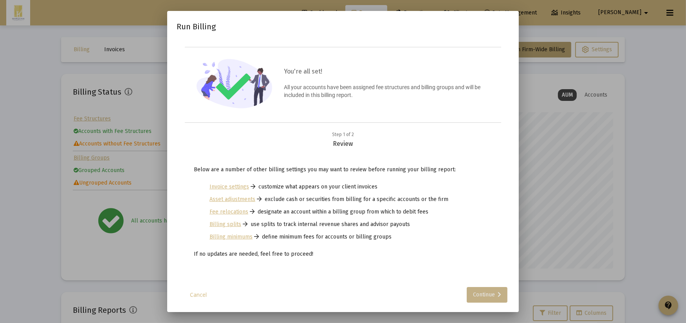
click at [482, 298] on div "Continue" at bounding box center [487, 295] width 28 height 16
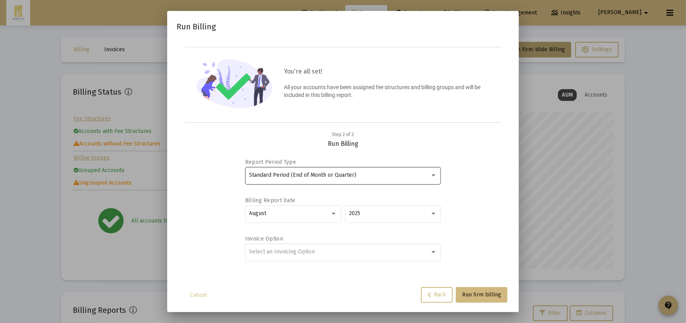
click at [339, 175] on span "Standard Period (End of Month or Quarter)" at bounding box center [302, 175] width 107 height 7
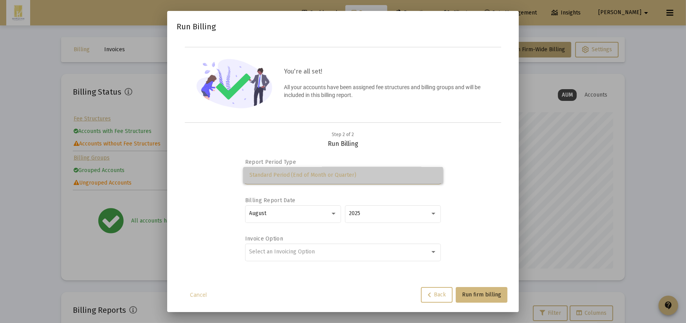
click at [333, 179] on span "Standard Period (End of Month or Quarter)" at bounding box center [343, 175] width 188 height 16
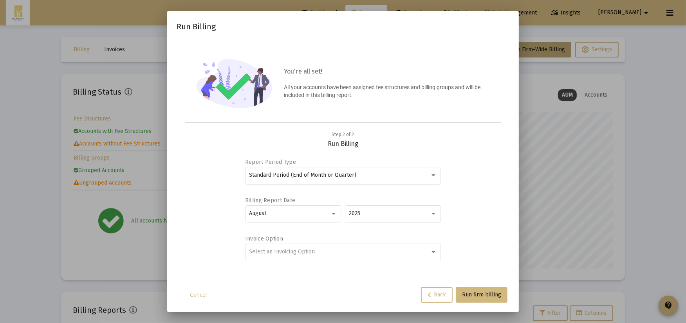
click at [333, 179] on div "Standard Period (End of Month or Quarter)" at bounding box center [343, 175] width 188 height 19
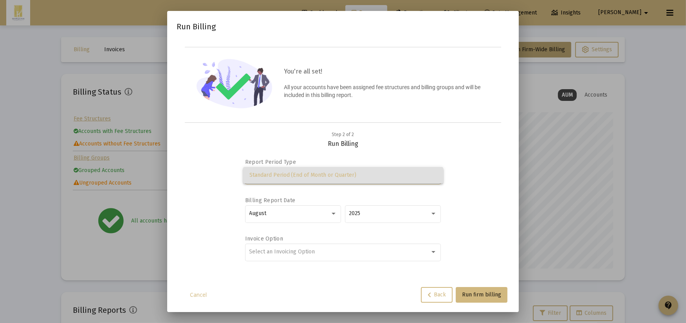
drag, startPoint x: 314, startPoint y: 206, endPoint x: 308, endPoint y: 228, distance: 23.0
click at [312, 218] on div at bounding box center [343, 161] width 686 height 323
click at [308, 228] on div "August" at bounding box center [293, 218] width 96 height 25
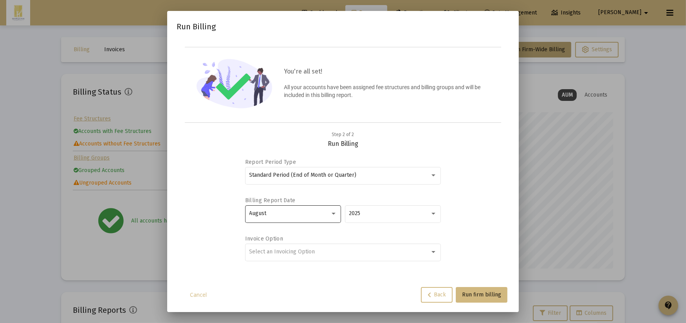
click at [307, 217] on div "August" at bounding box center [293, 213] width 88 height 19
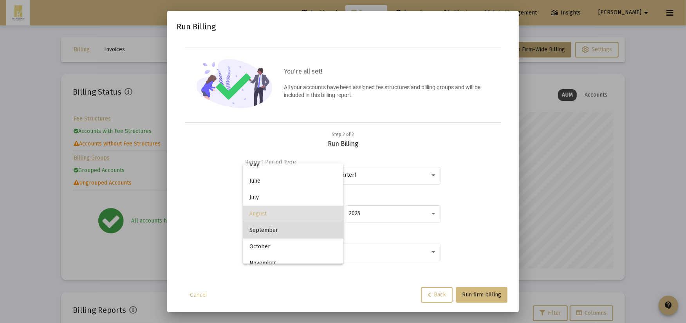
click at [304, 230] on span "September" at bounding box center [293, 230] width 88 height 16
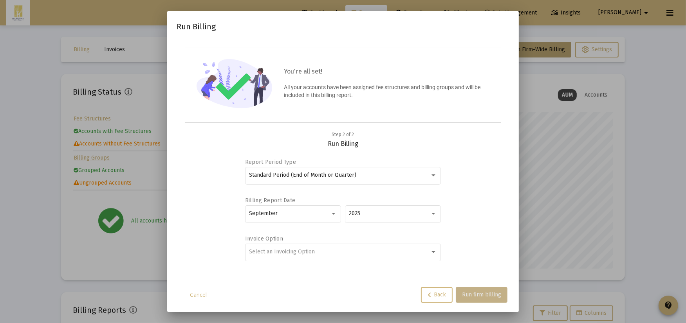
click at [483, 296] on span "Run firm billing" at bounding box center [481, 295] width 39 height 7
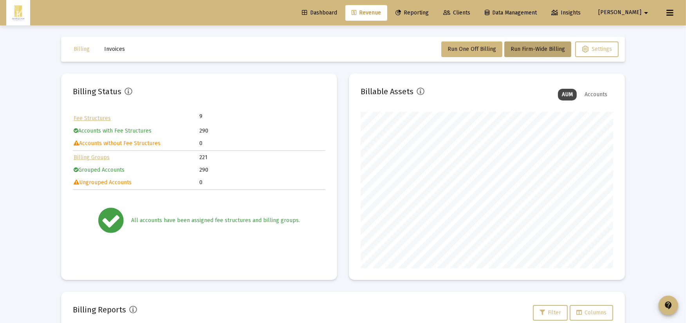
scroll to position [0, 0]
click at [381, 9] on span "Revenue" at bounding box center [366, 12] width 29 height 7
click at [76, 42] on button "Billing" at bounding box center [81, 50] width 29 height 16
click at [111, 44] on button "Invoices" at bounding box center [114, 50] width 33 height 16
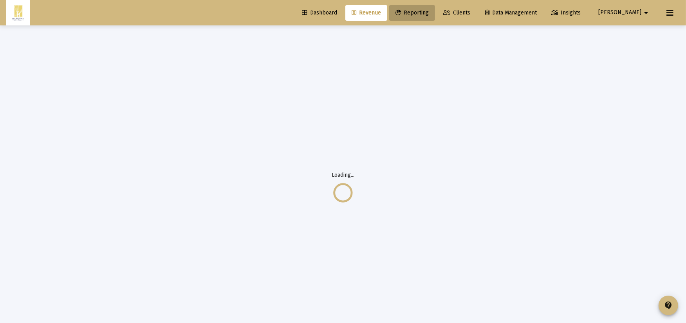
click at [435, 8] on link "Reporting" at bounding box center [412, 13] width 46 height 16
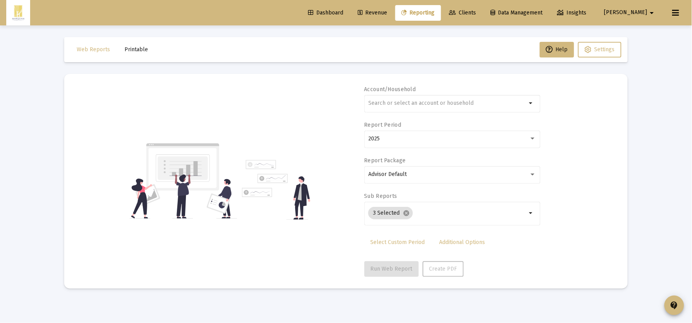
click at [350, 18] on link "Dashboard" at bounding box center [326, 13] width 48 height 16
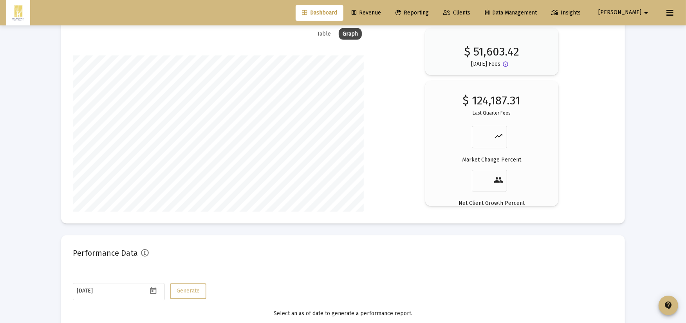
scroll to position [1309, 0]
